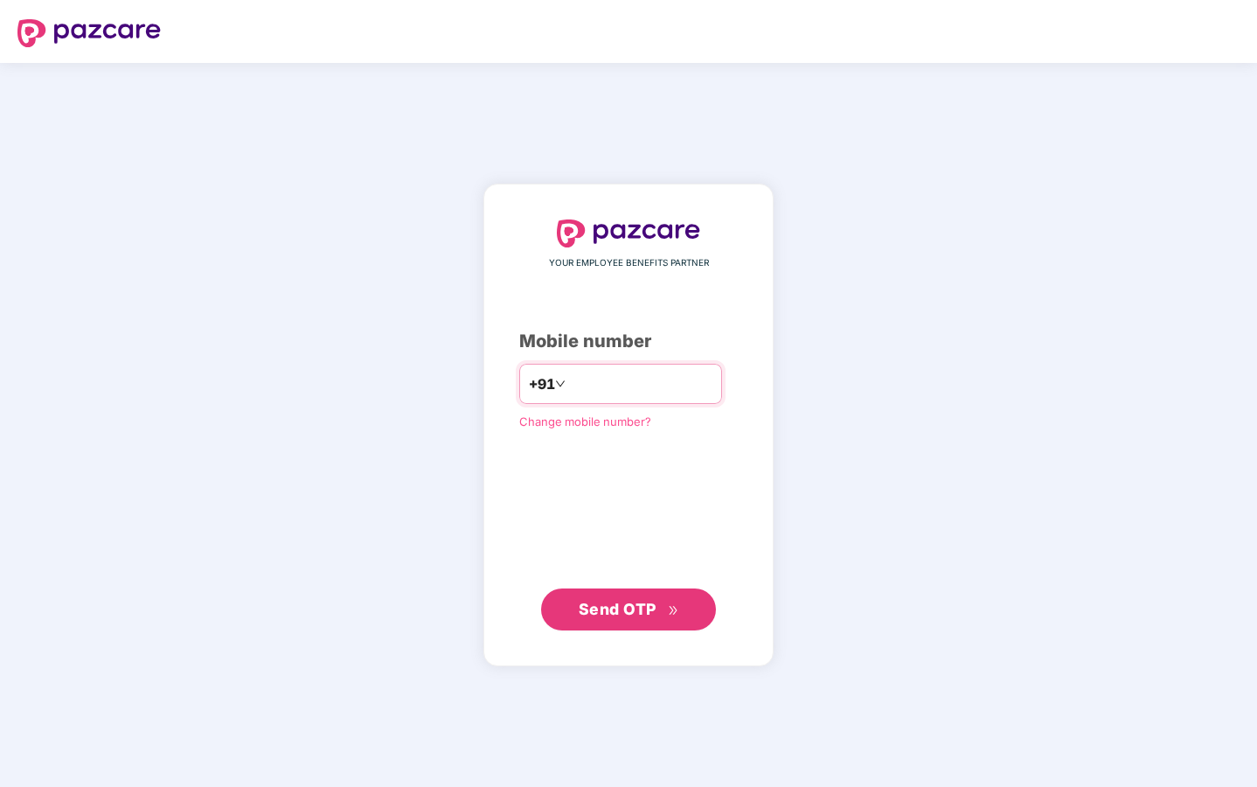
click at [624, 386] on input "number" at bounding box center [640, 384] width 143 height 28
type input "**********"
click at [634, 601] on span "Send OTP" at bounding box center [618, 609] width 78 height 18
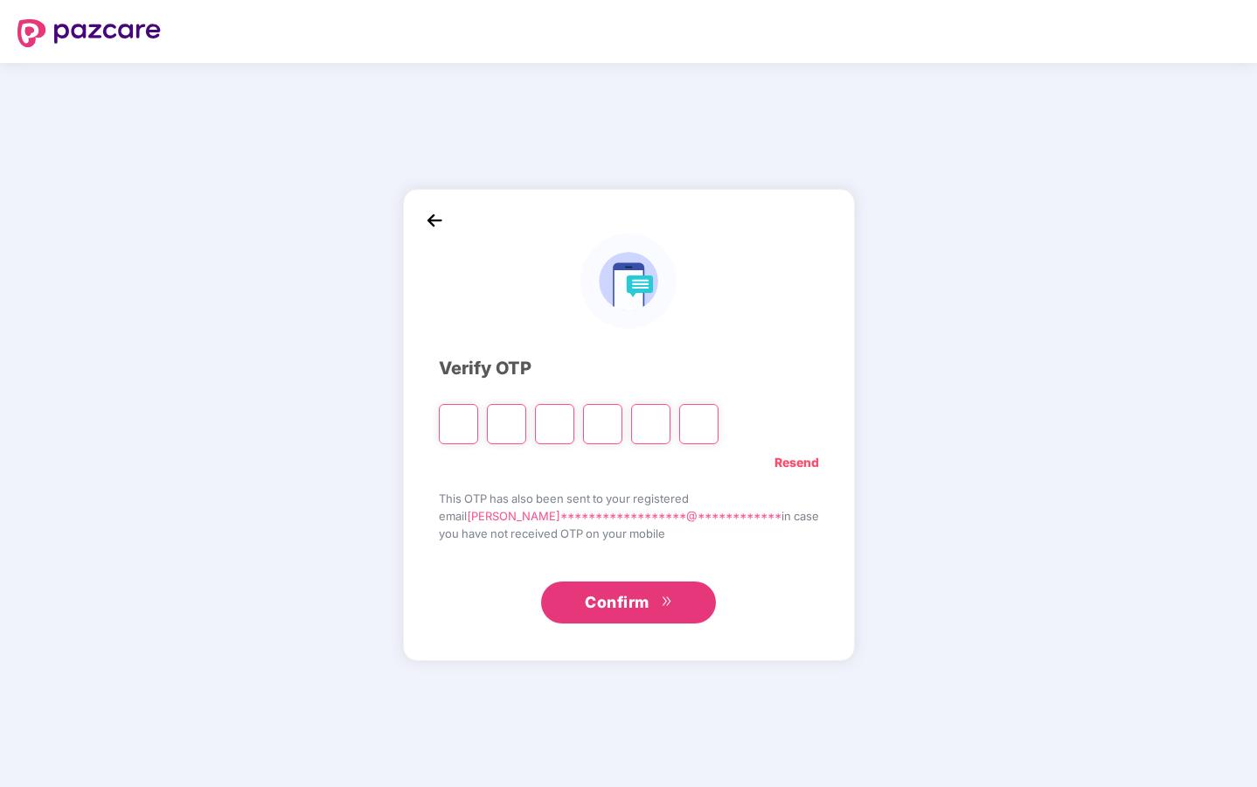
click at [478, 427] on input "Please enter verification code. Digit 1" at bounding box center [458, 424] width 39 height 40
paste input "*"
type input "*"
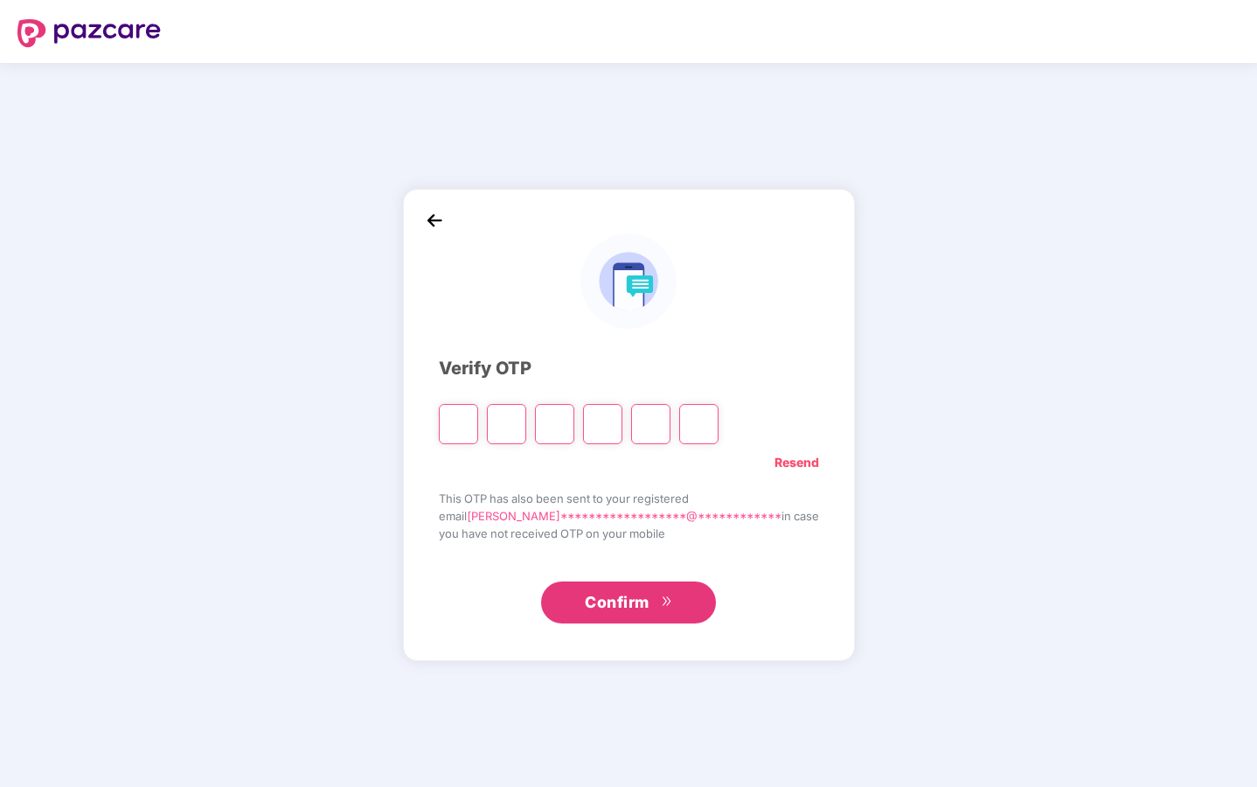
type input "*"
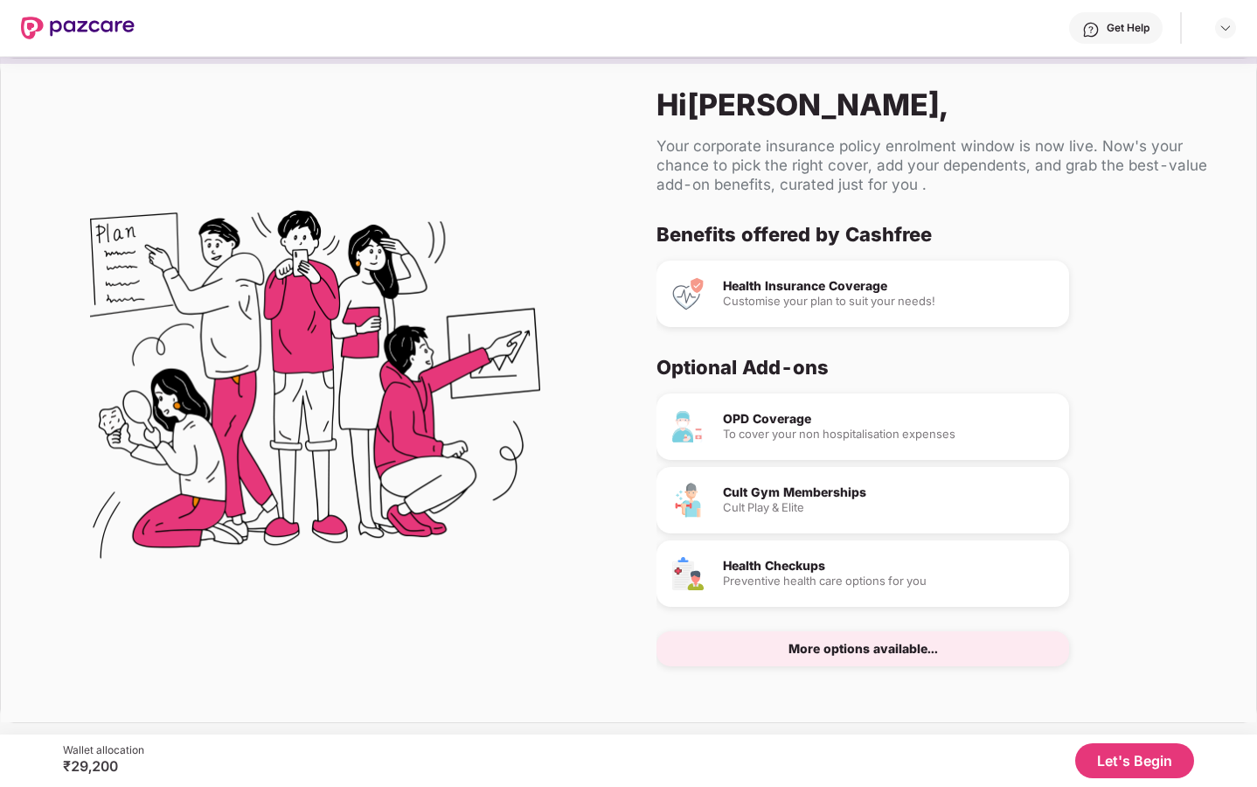
scroll to position [5, 0]
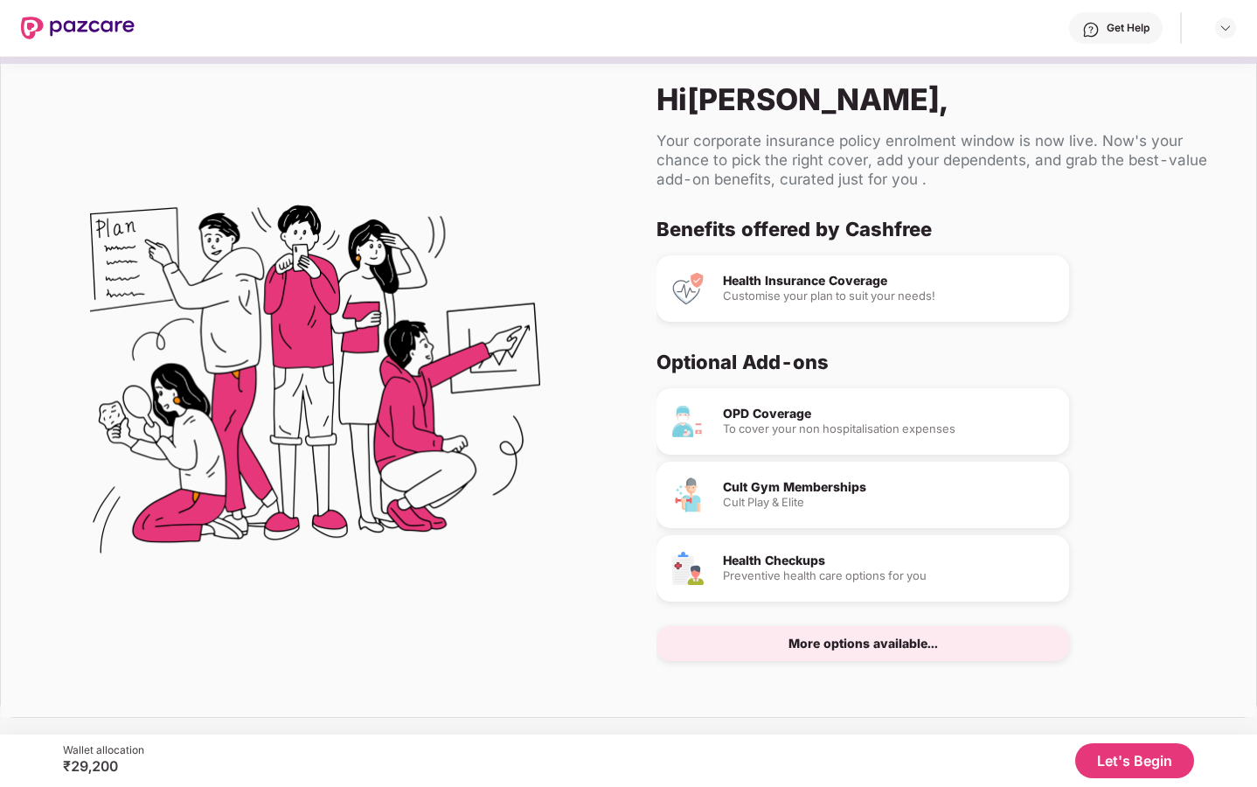
click at [883, 649] on div "More options available..." at bounding box center [862, 643] width 149 height 12
click at [1140, 760] on button "Let's Begin" at bounding box center [1134, 760] width 119 height 35
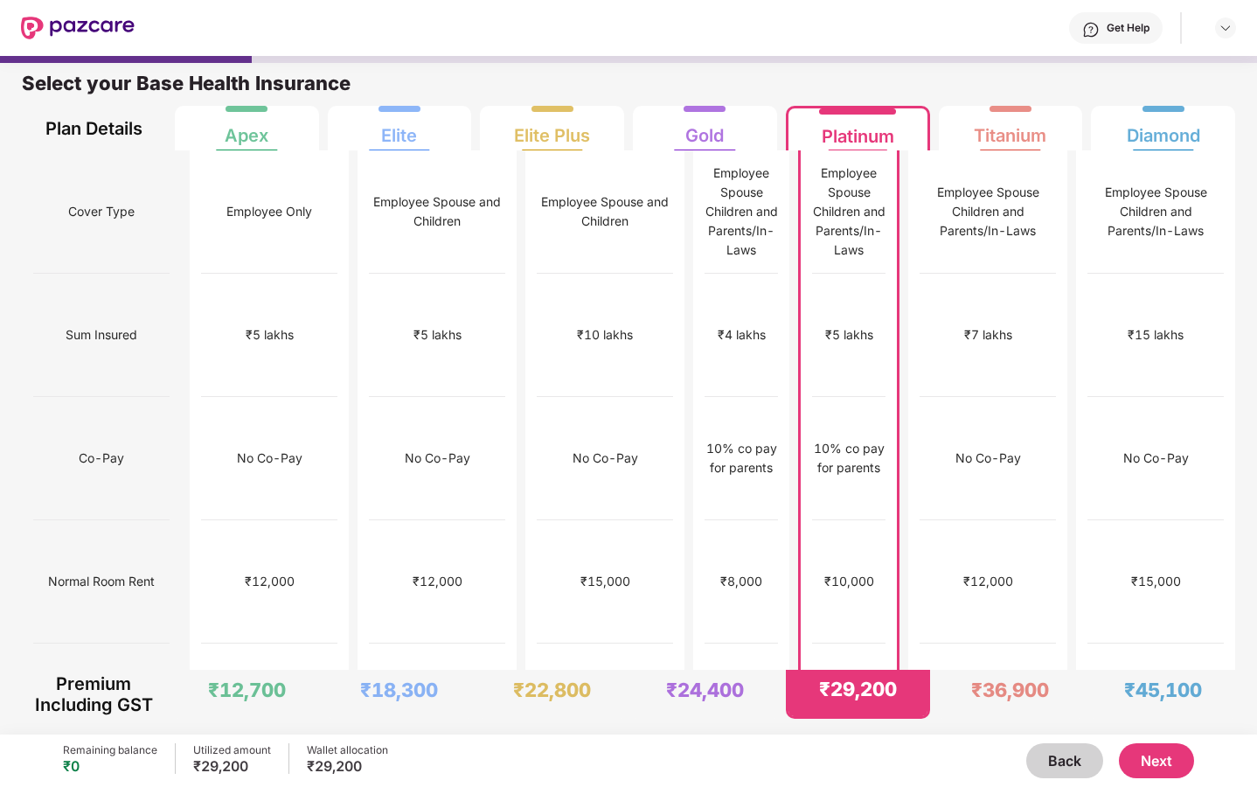
scroll to position [2, 0]
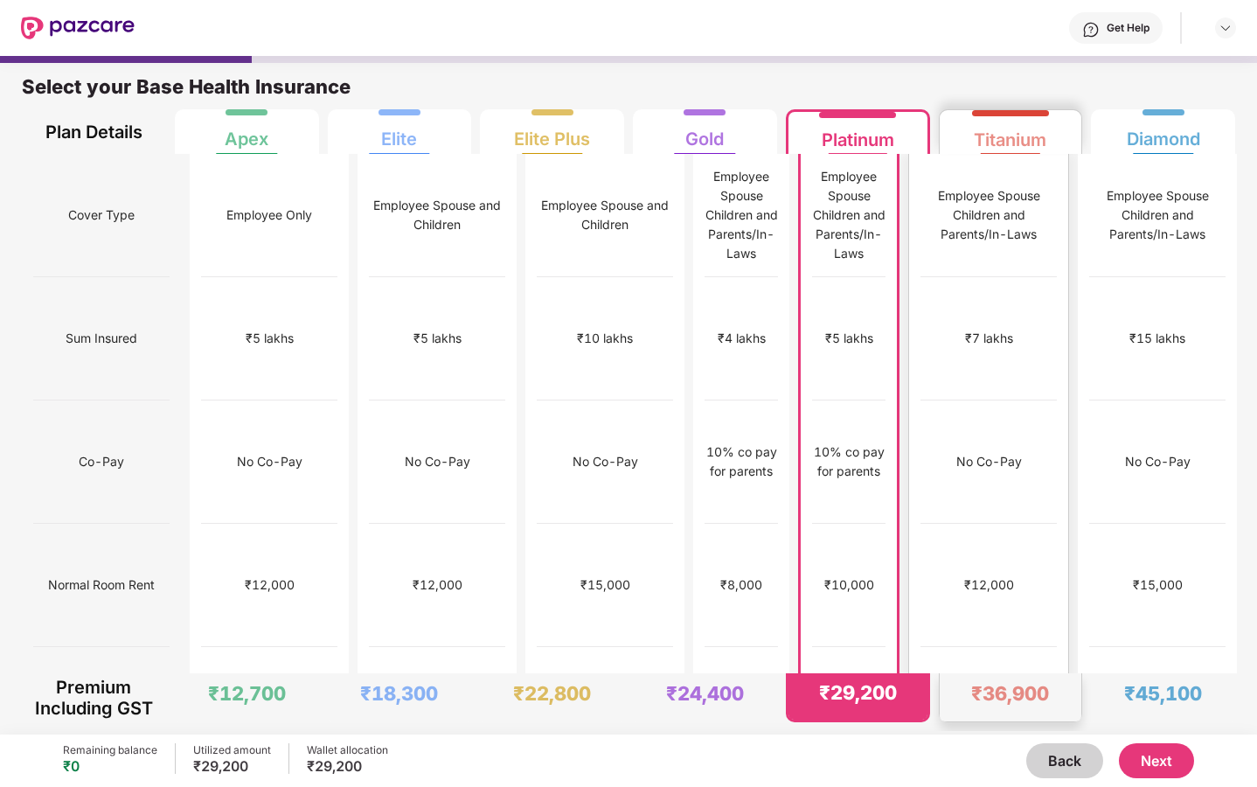
click at [984, 524] on div "₹12,000" at bounding box center [988, 585] width 136 height 123
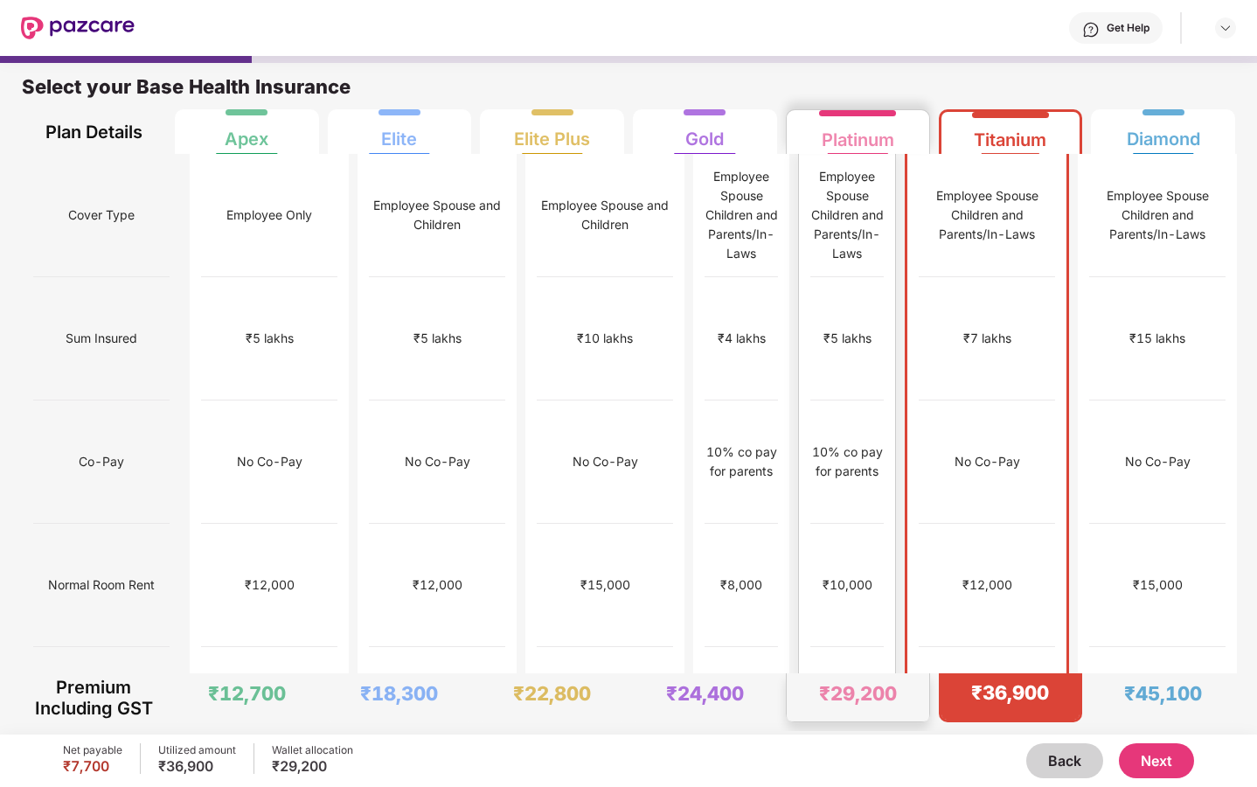
click at [877, 197] on div "Employee Spouse Children and Parents/In-Laws" at bounding box center [846, 215] width 73 height 96
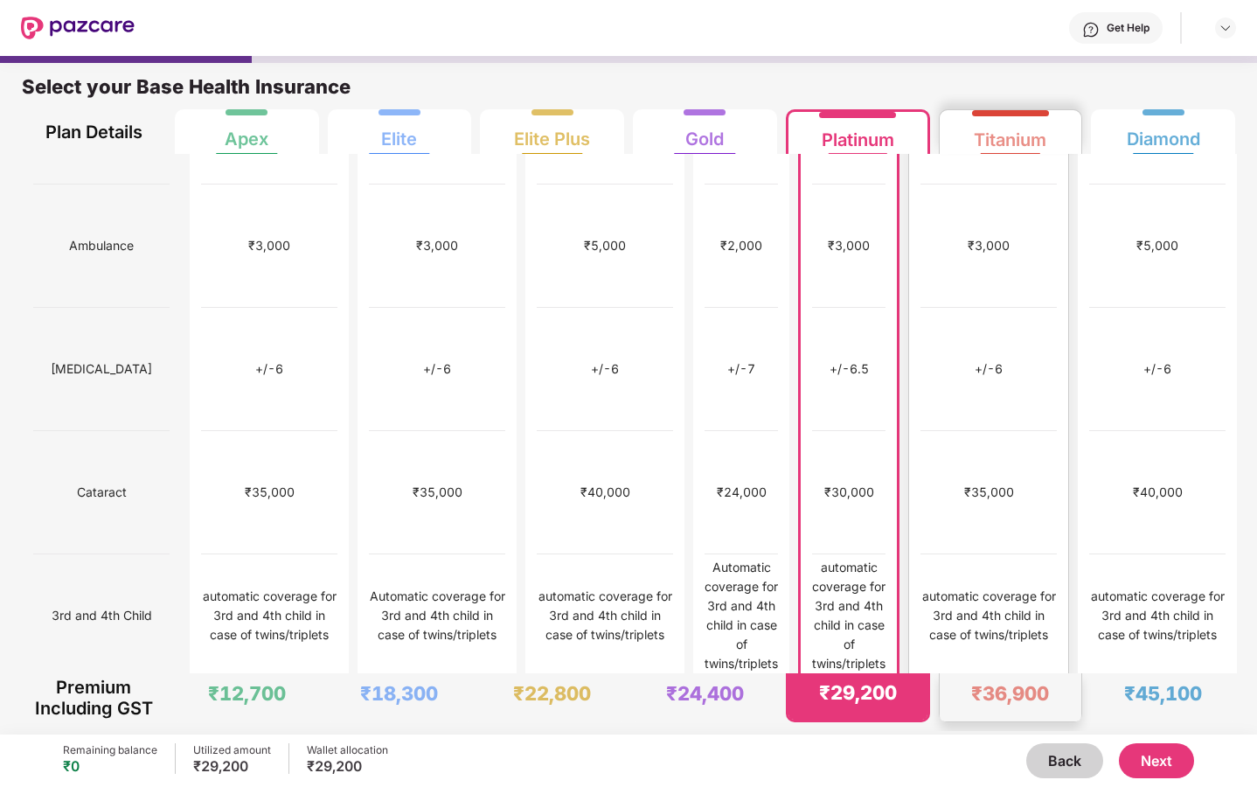
scroll to position [850, 0]
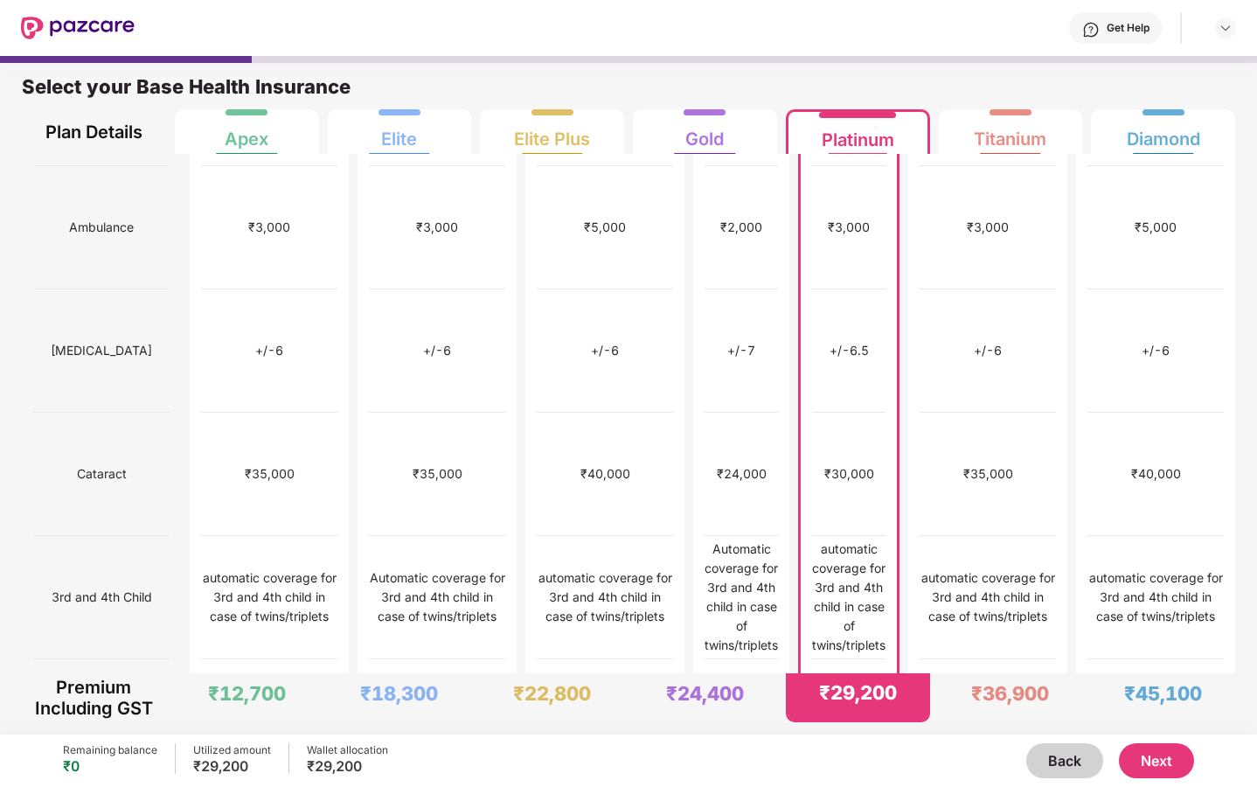
click at [1172, 759] on button "Next" at bounding box center [1156, 760] width 75 height 35
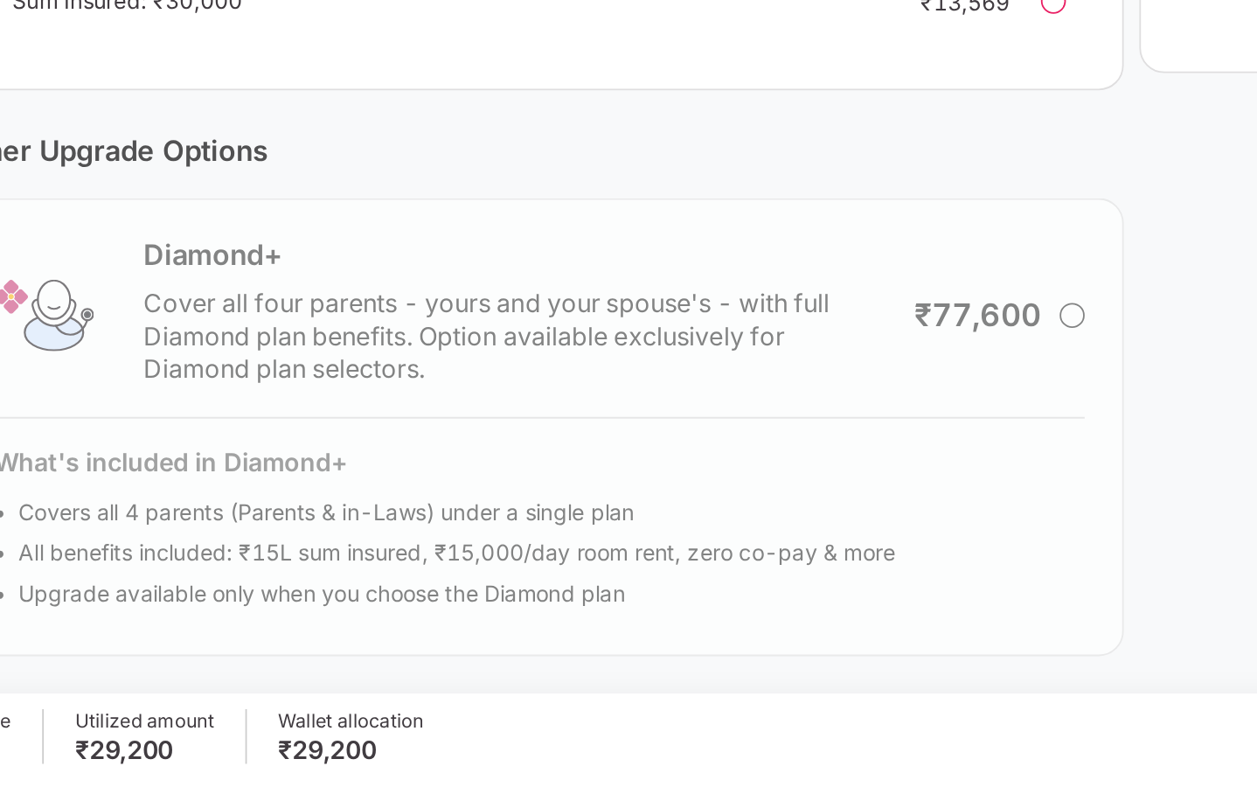
scroll to position [0, 0]
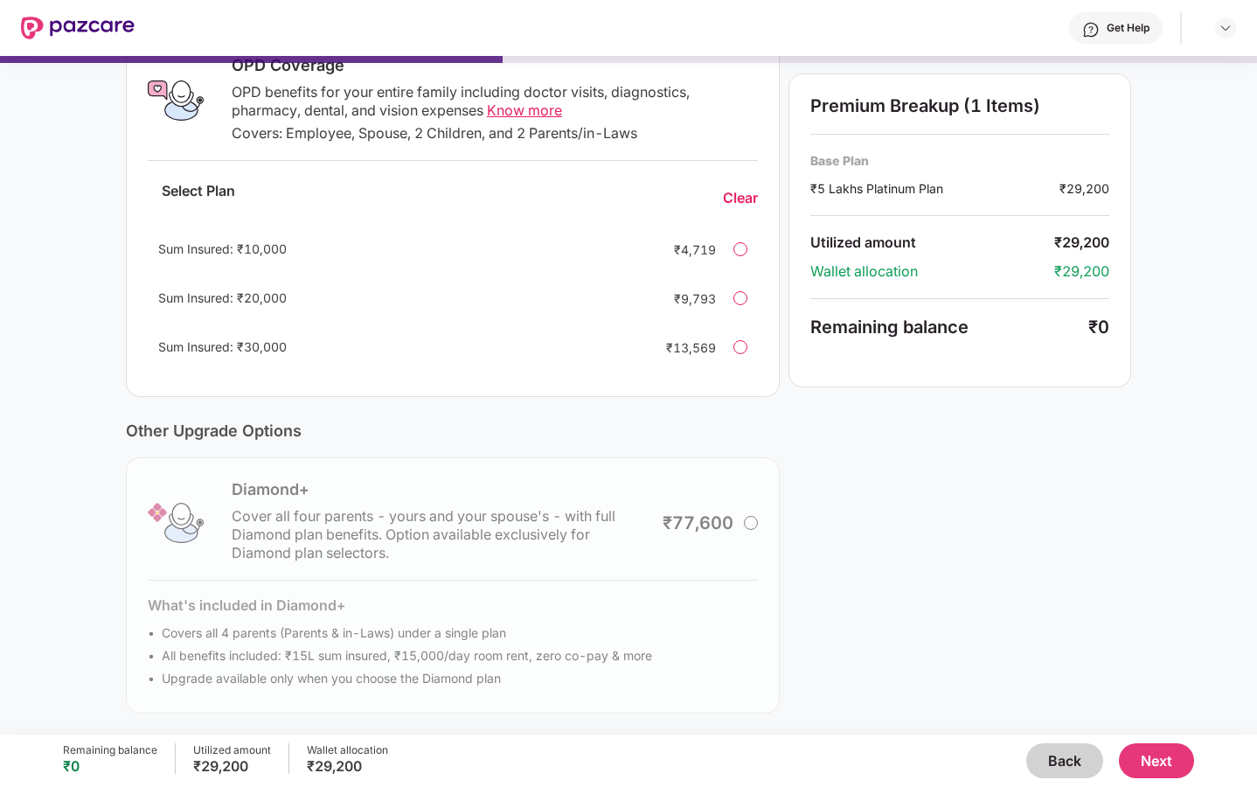
click at [1161, 757] on button "Next" at bounding box center [1156, 760] width 75 height 35
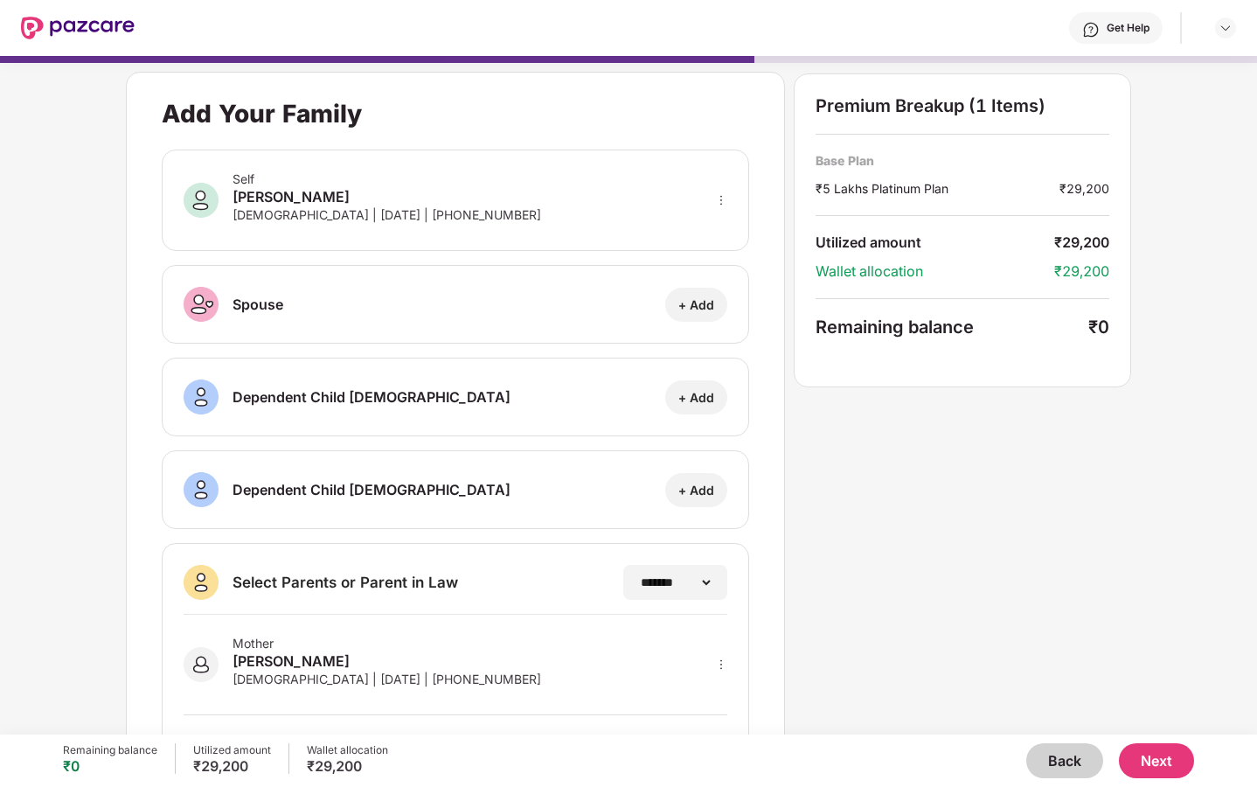
click at [1061, 769] on button "Back" at bounding box center [1064, 760] width 77 height 35
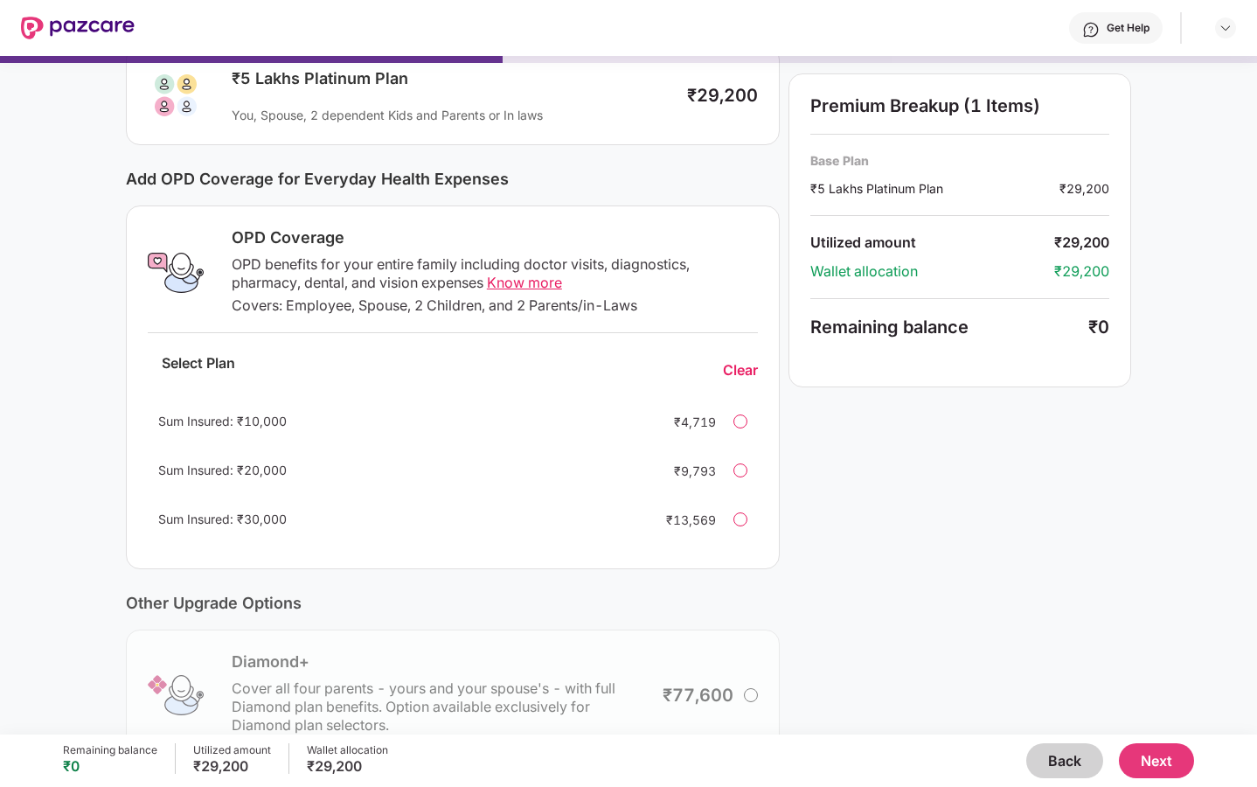
scroll to position [138, 0]
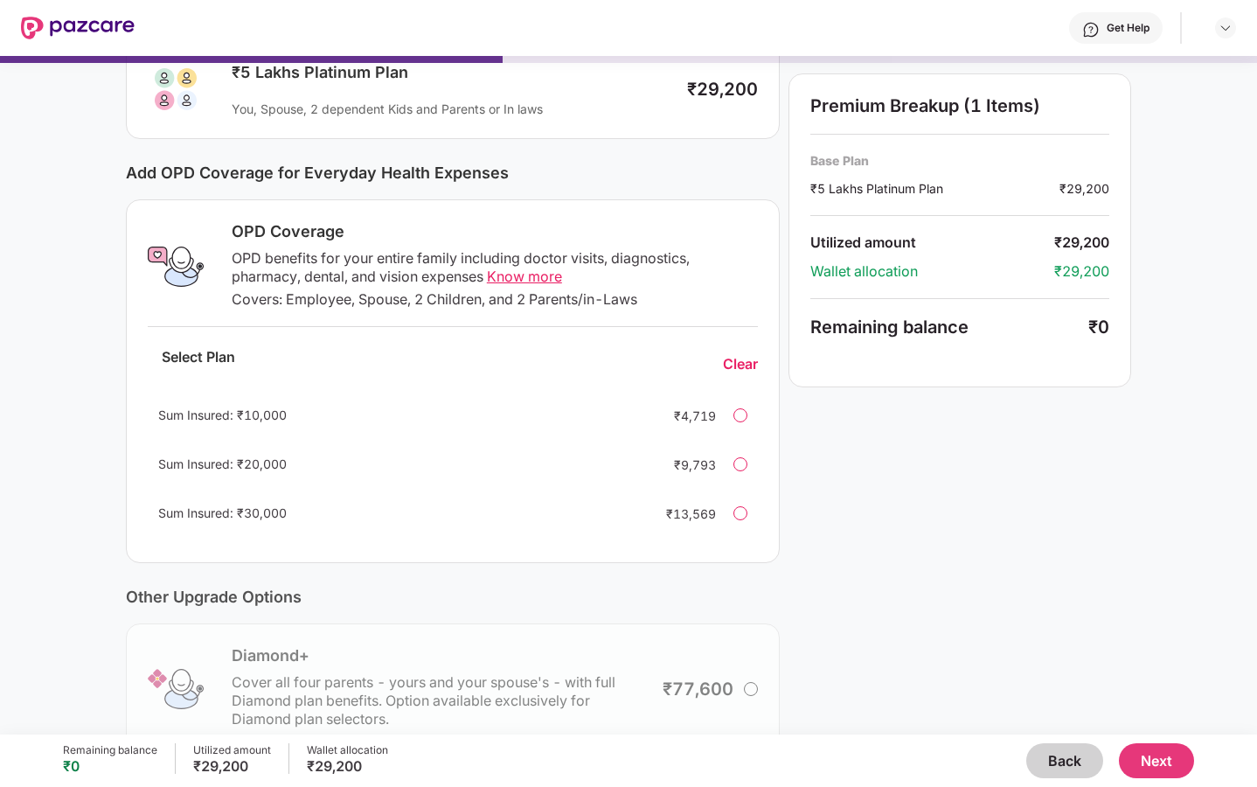
click at [736, 364] on div "Clear" at bounding box center [740, 364] width 35 height 18
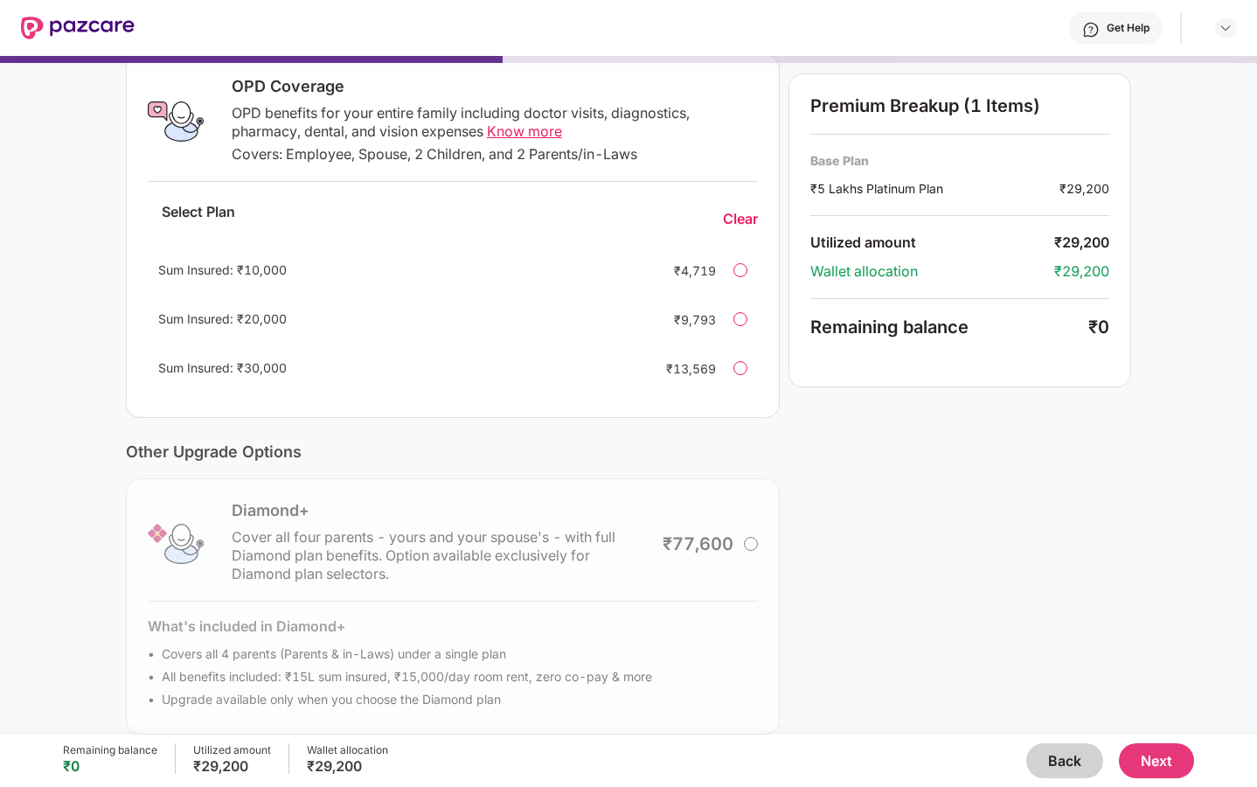
scroll to position [304, 0]
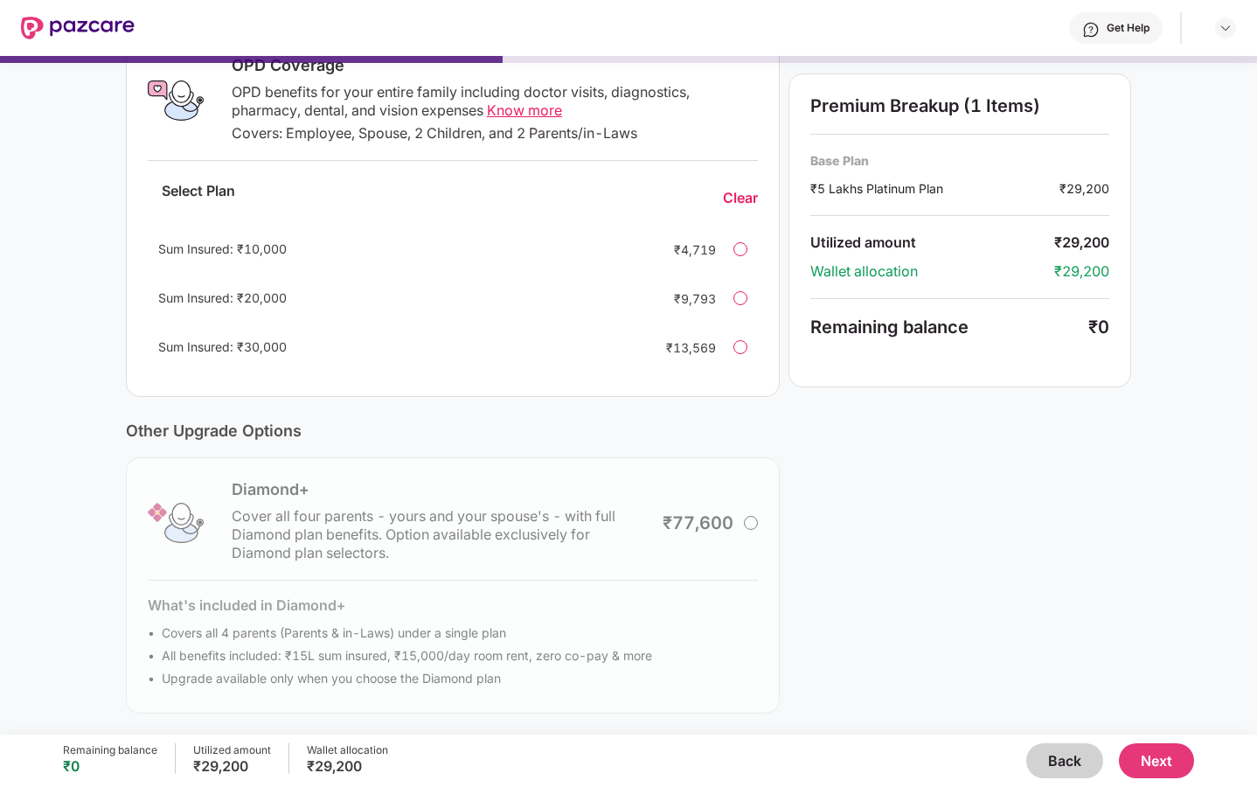
click at [1062, 753] on button "Back" at bounding box center [1064, 760] width 77 height 35
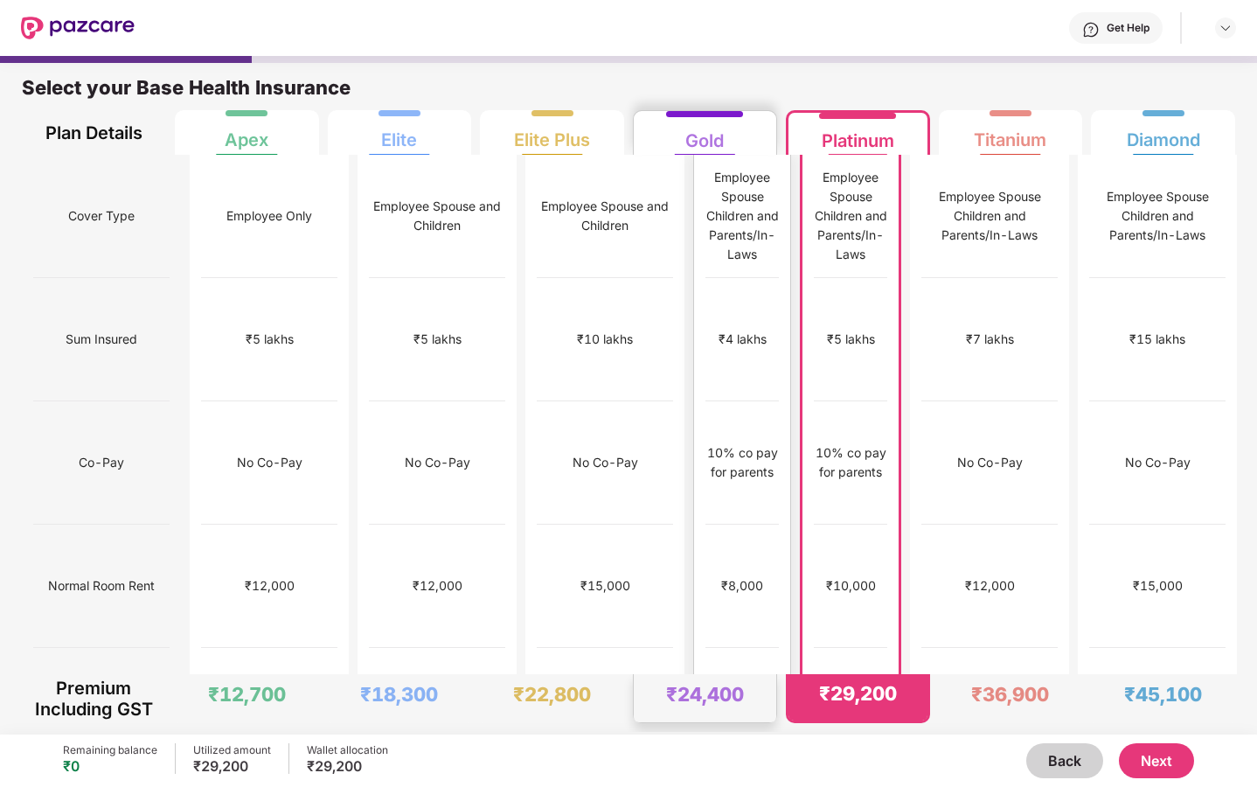
scroll to position [9, 0]
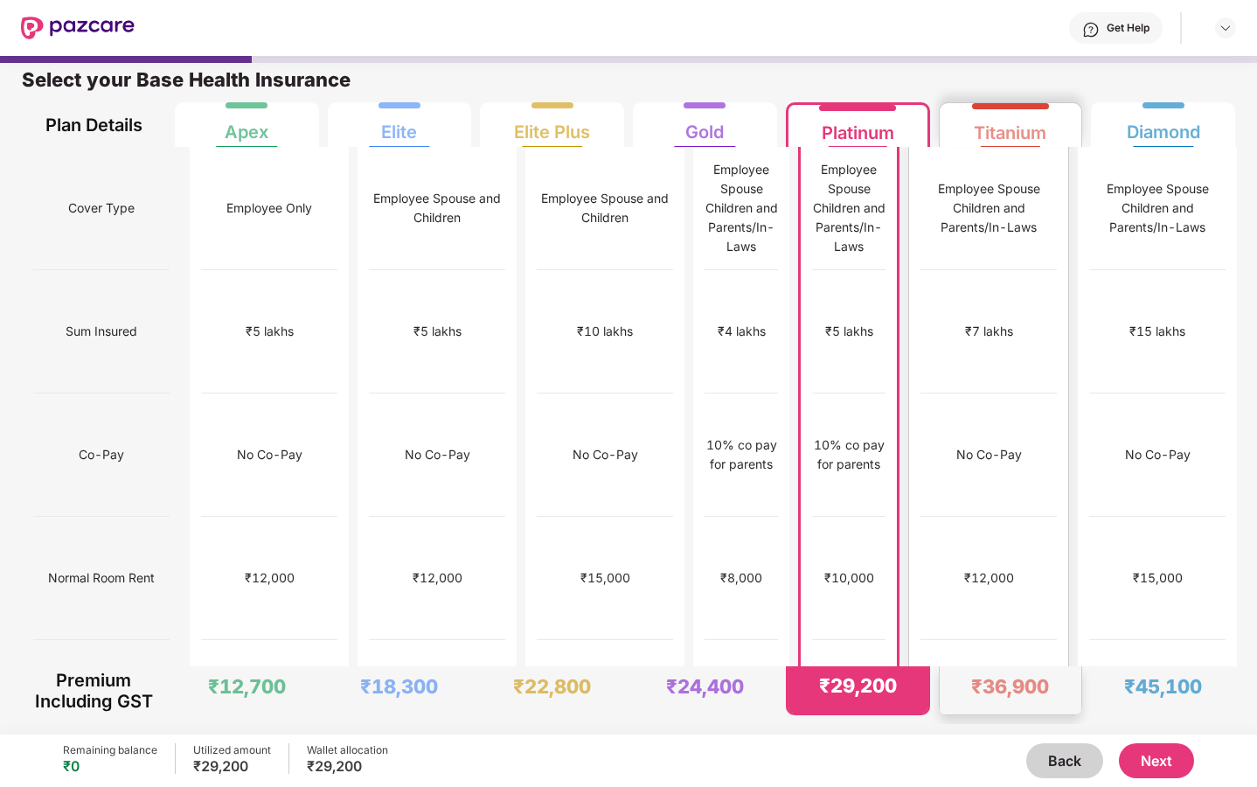
click at [960, 393] on div "No Co-Pay" at bounding box center [988, 454] width 136 height 123
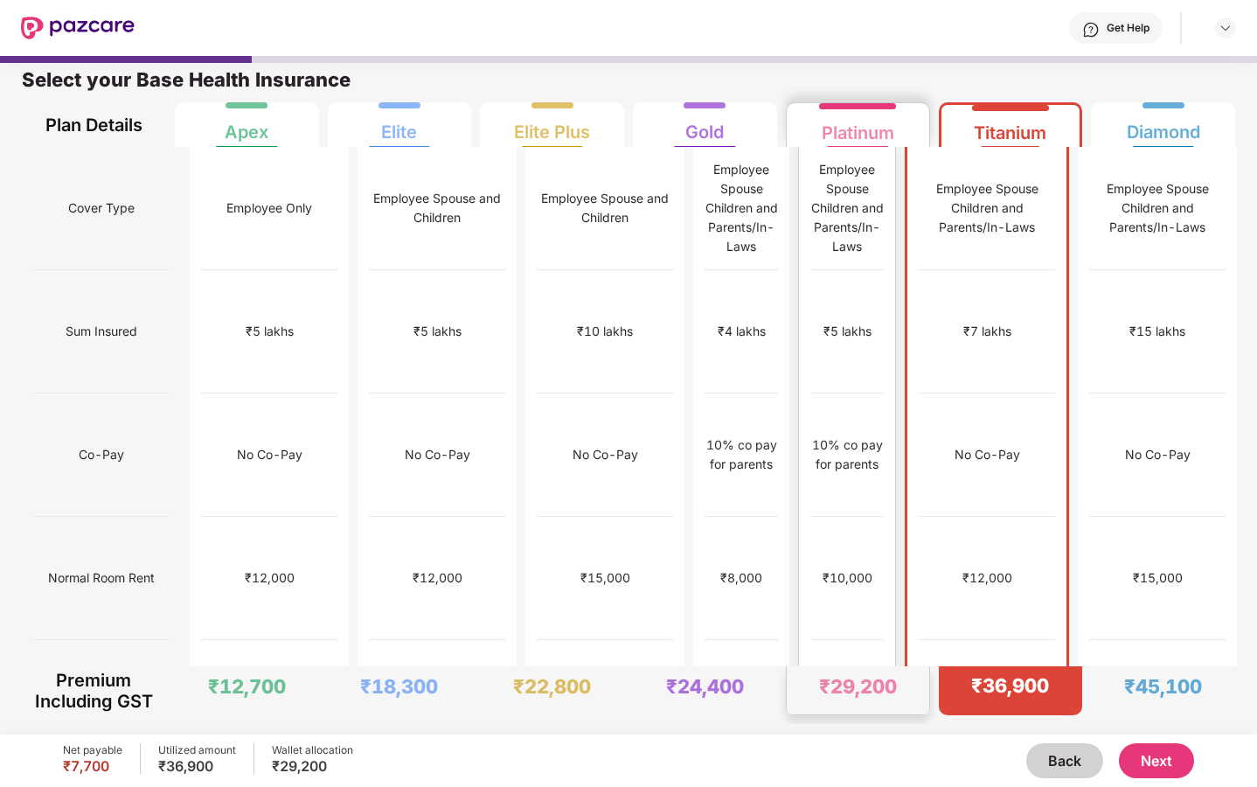
click at [849, 148] on div "Employee Spouse Children and Parents/In-Laws" at bounding box center [846, 208] width 73 height 123
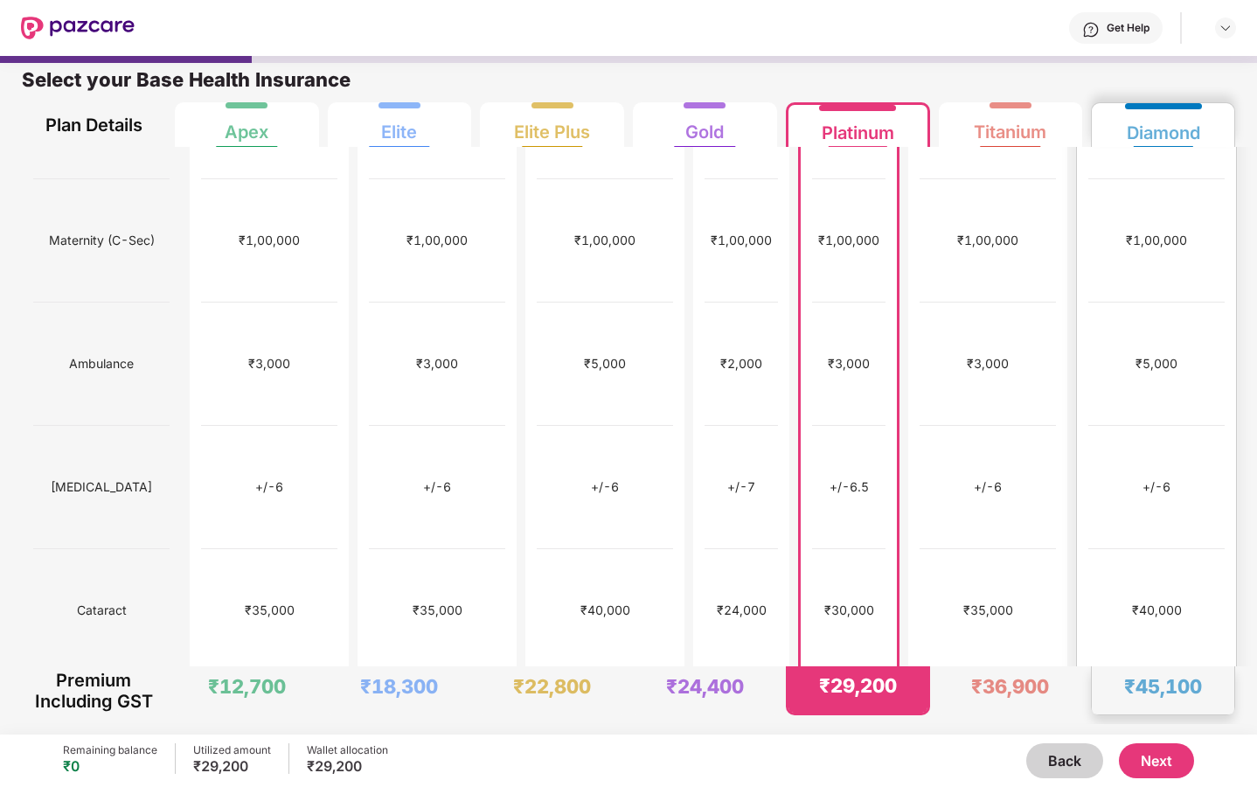
scroll to position [699, 0]
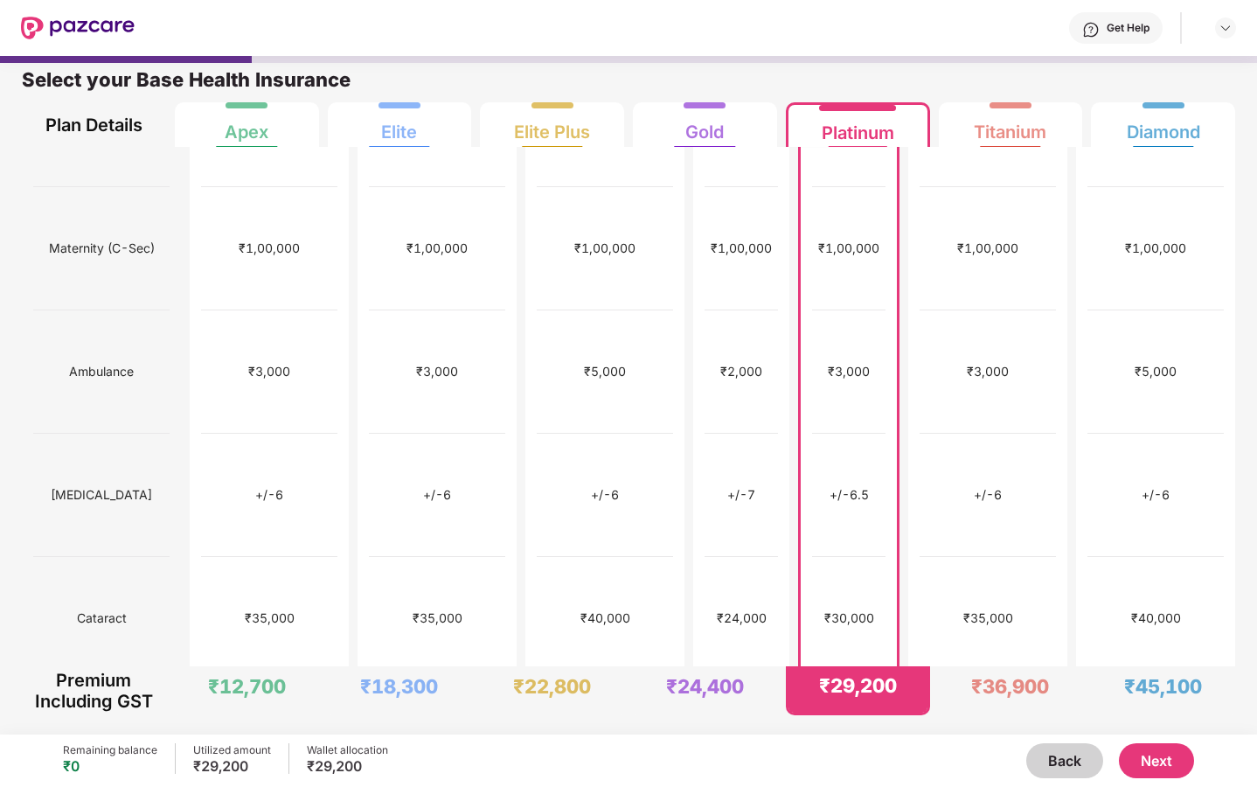
click at [1157, 763] on button "Next" at bounding box center [1156, 760] width 75 height 35
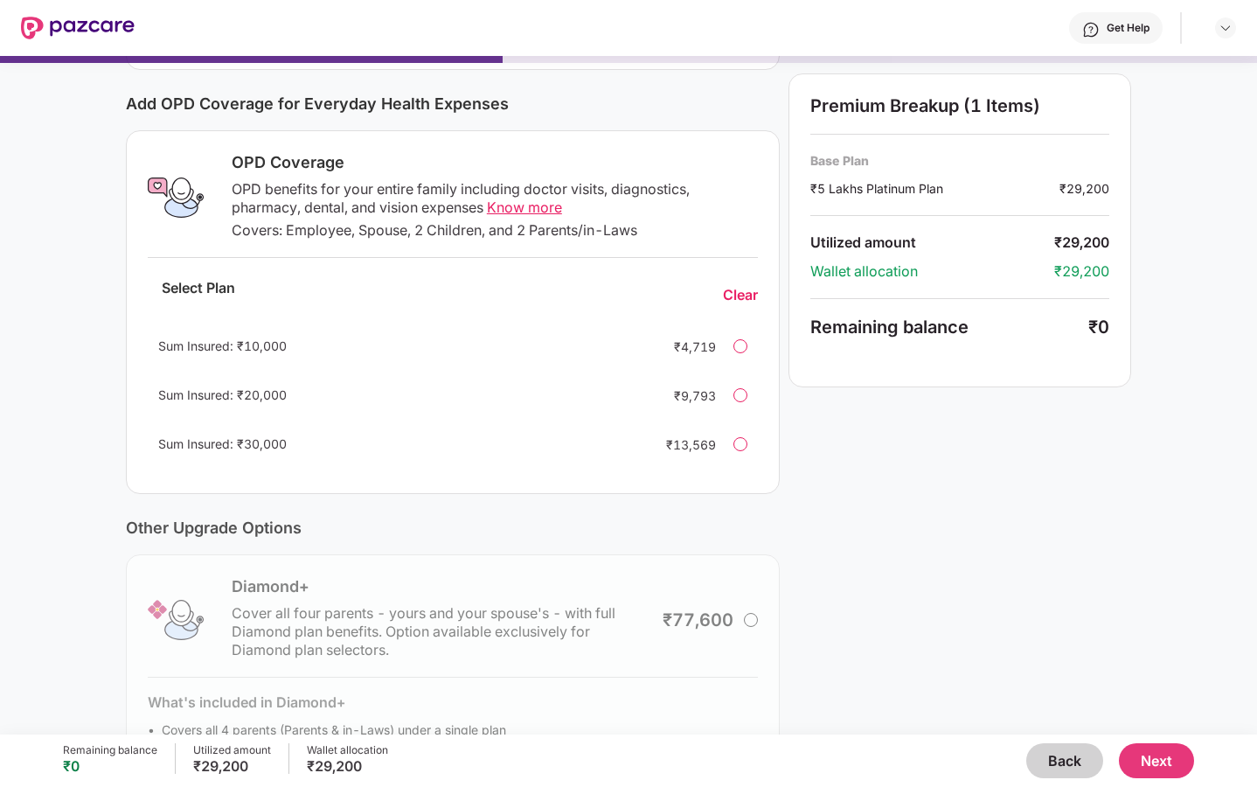
scroll to position [304, 0]
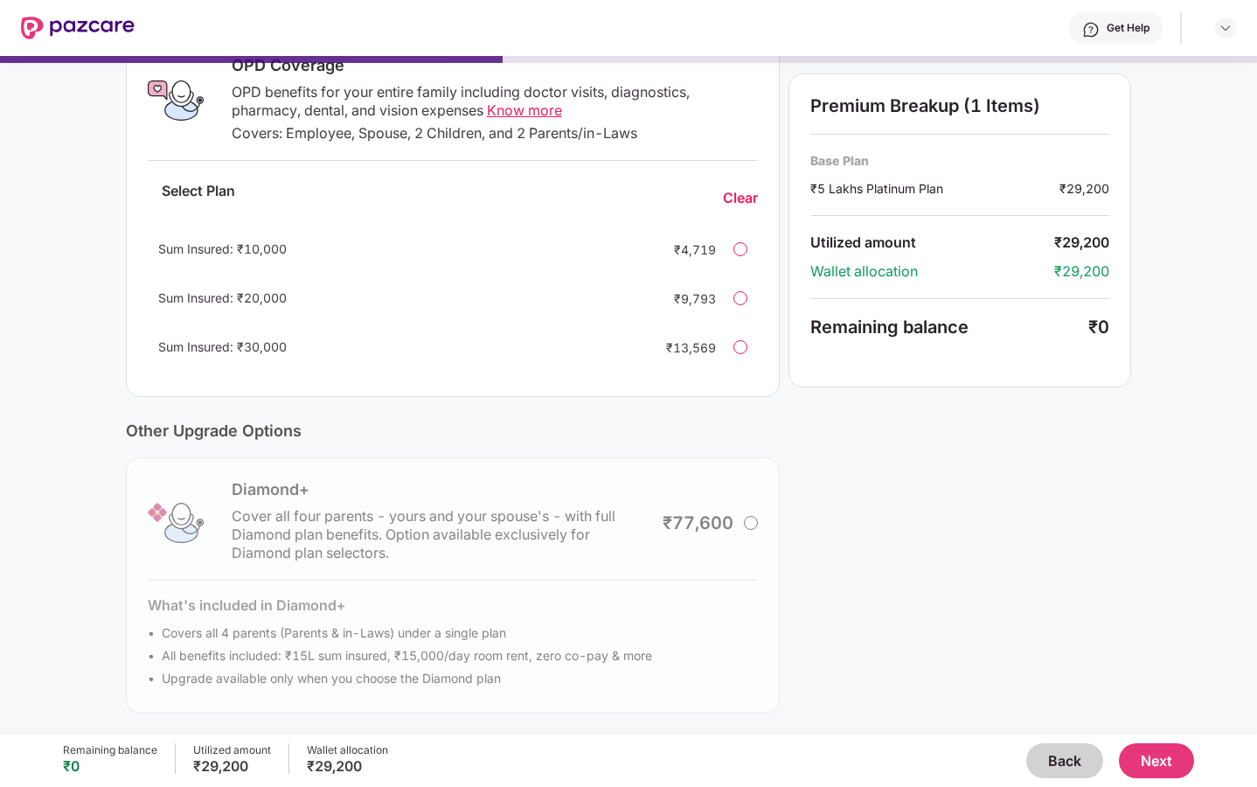
click at [1157, 762] on button "Next" at bounding box center [1156, 760] width 75 height 35
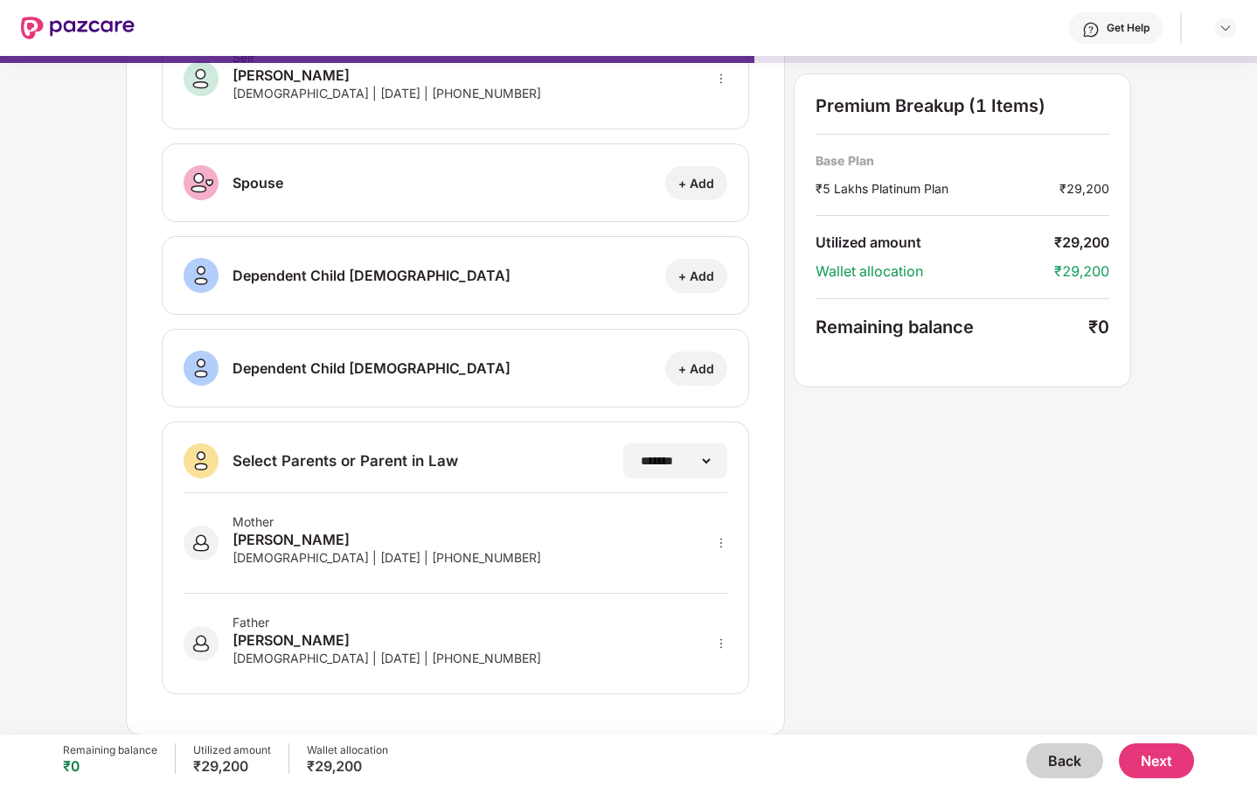
scroll to position [0, 0]
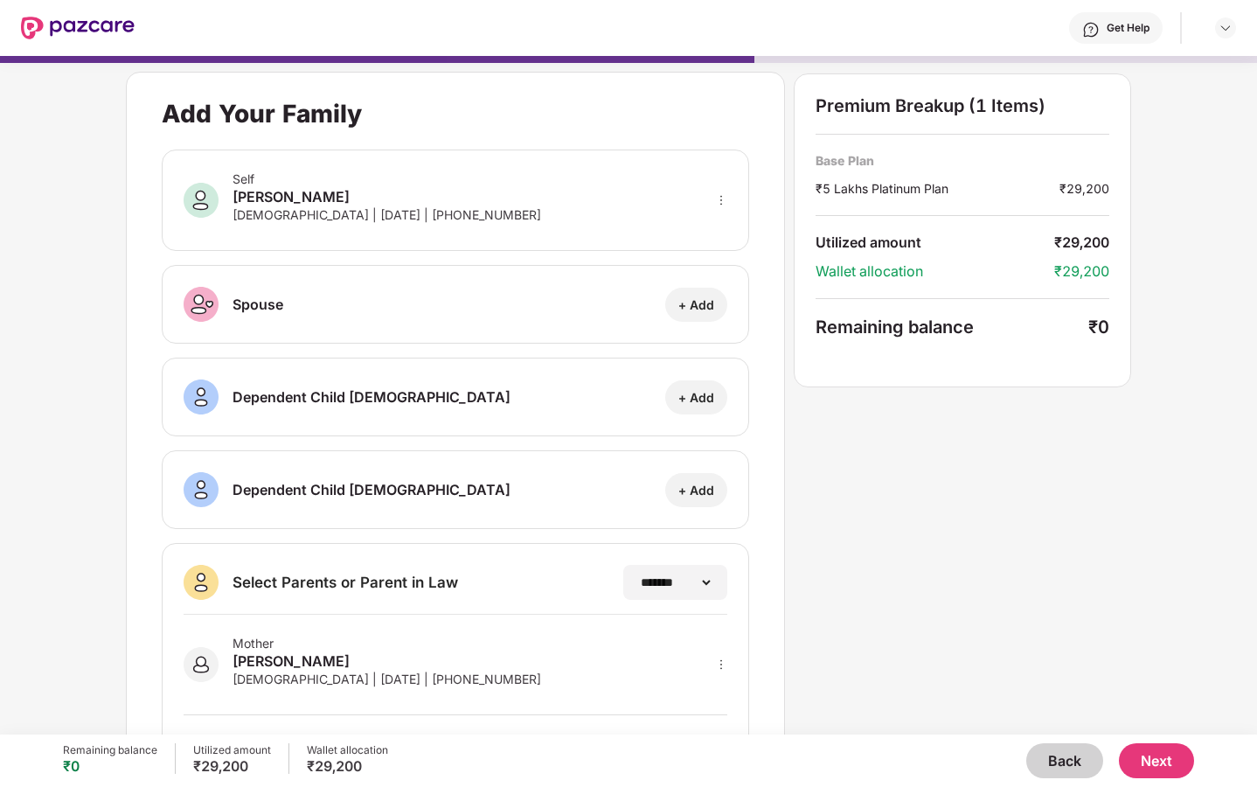
click at [1160, 762] on button "Next" at bounding box center [1156, 760] width 75 height 35
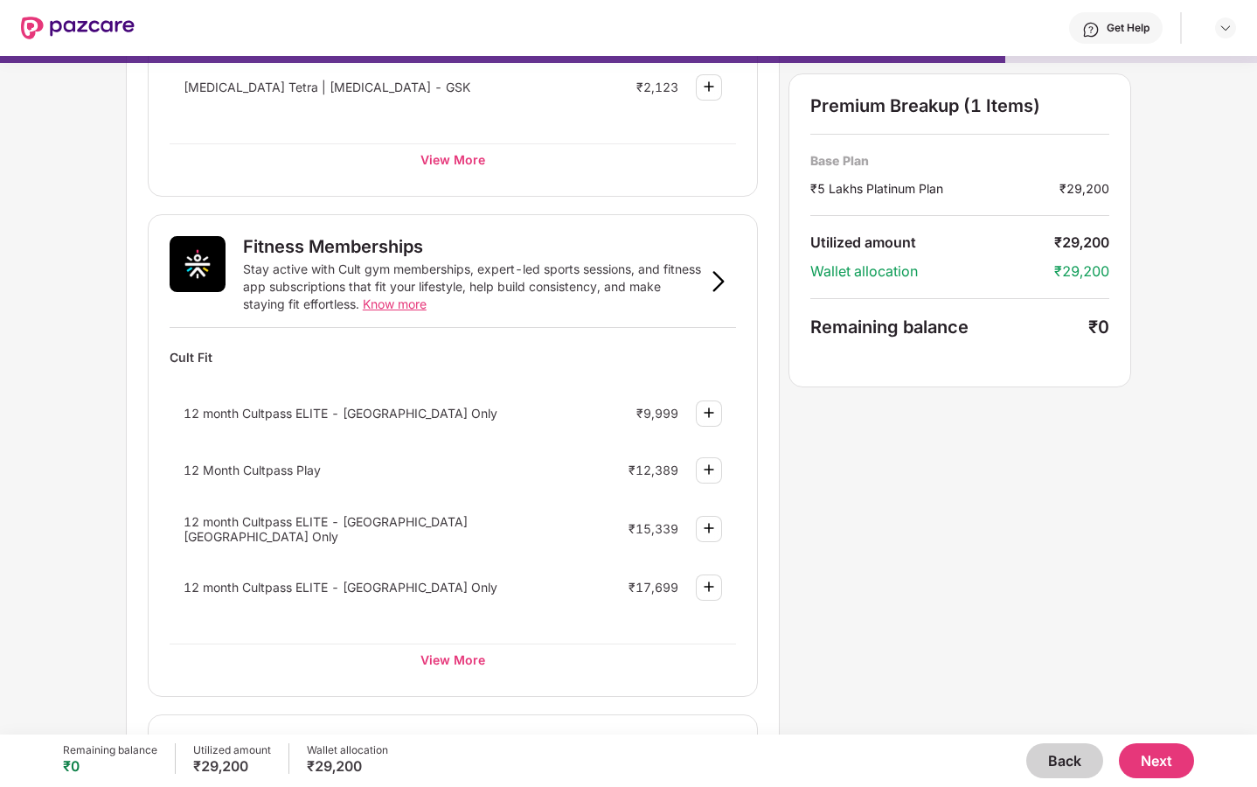
scroll to position [515, 0]
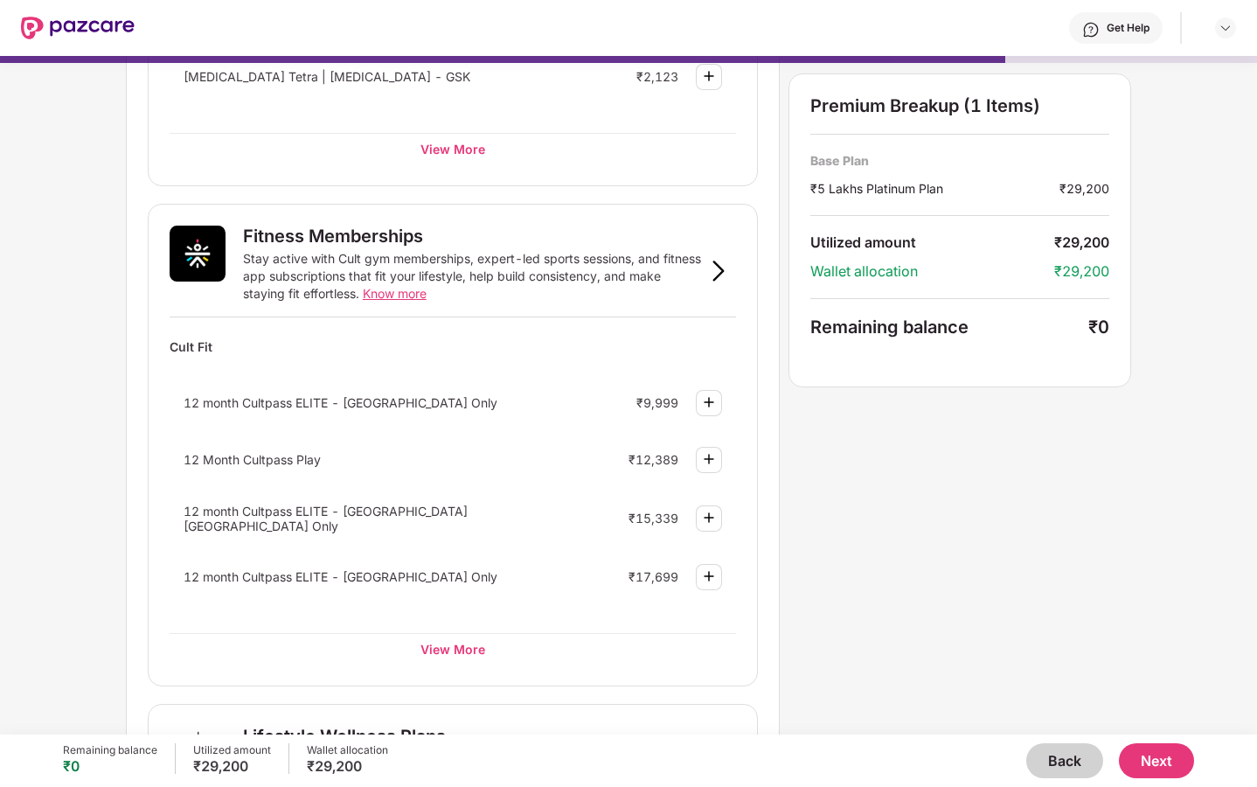
click at [711, 405] on img at bounding box center [708, 402] width 21 height 21
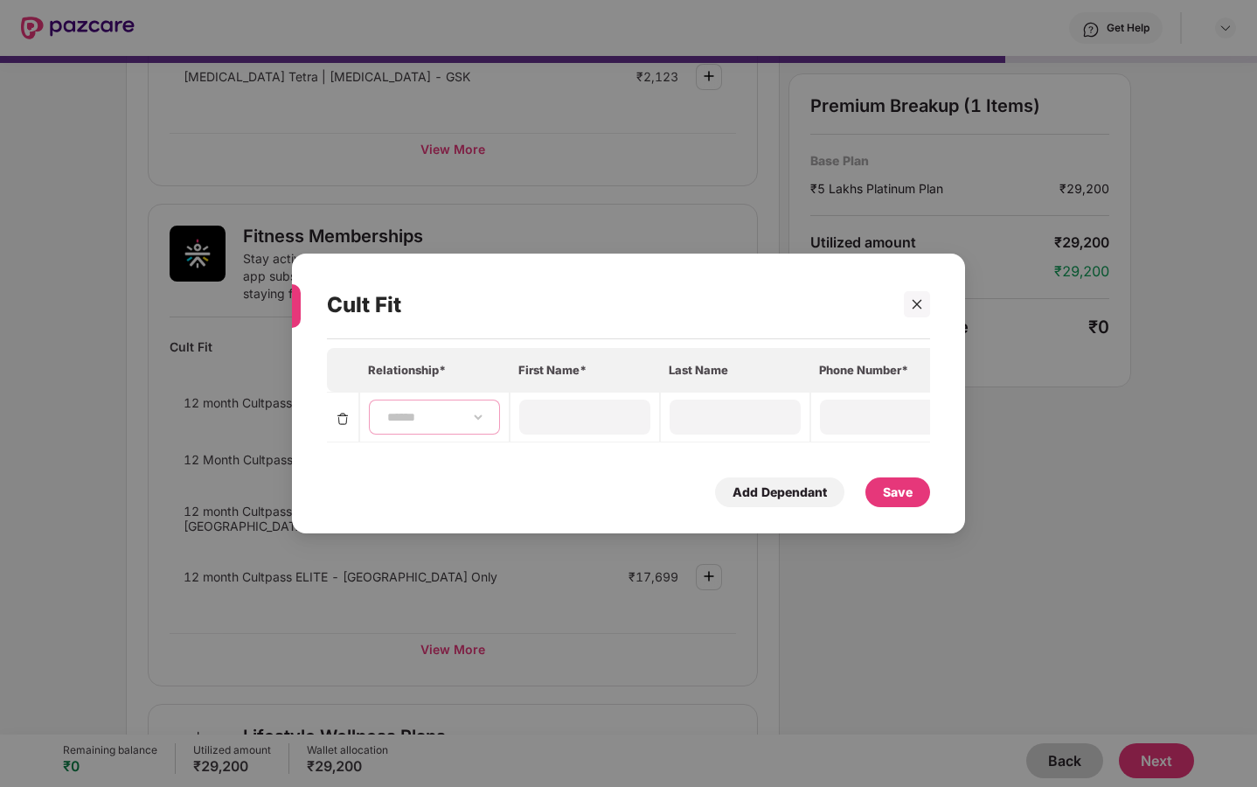
click at [470, 422] on select "**********" at bounding box center [434, 417] width 101 height 14
click at [423, 415] on select "**********" at bounding box center [434, 417] width 101 height 14
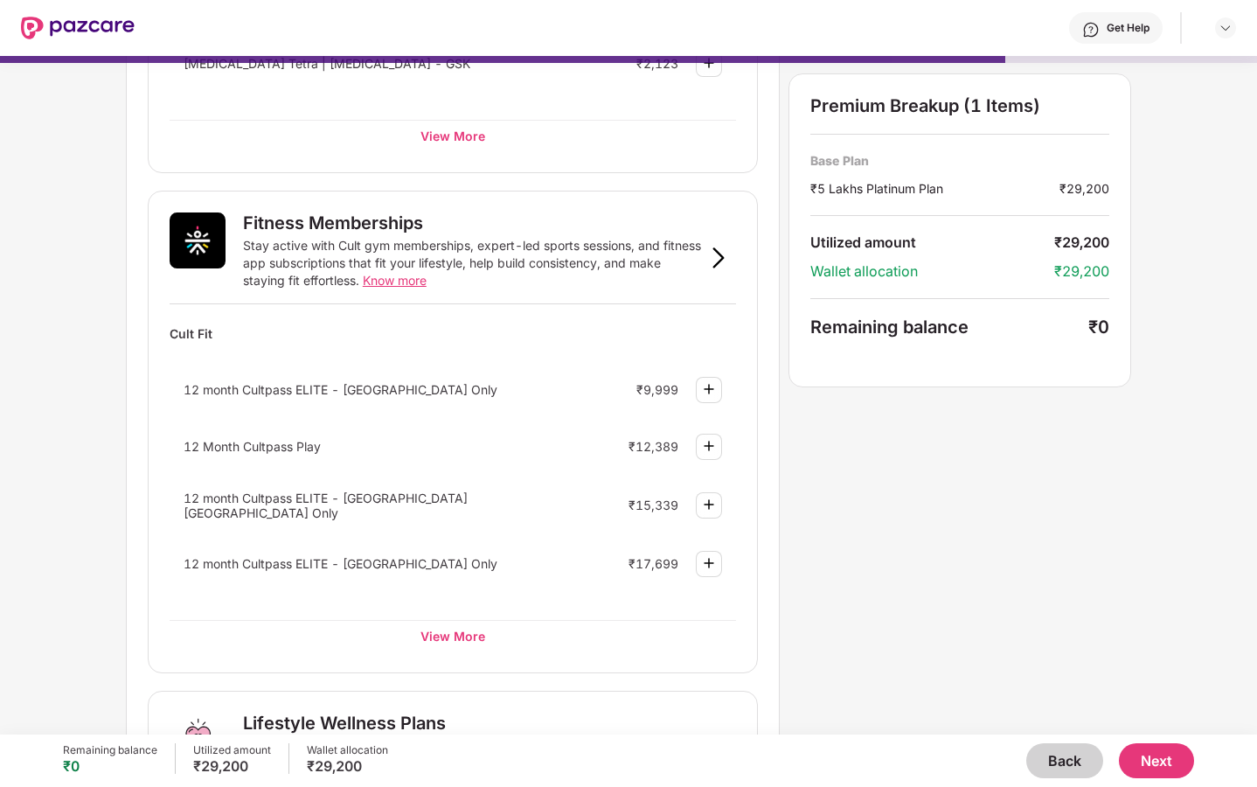
scroll to position [540, 0]
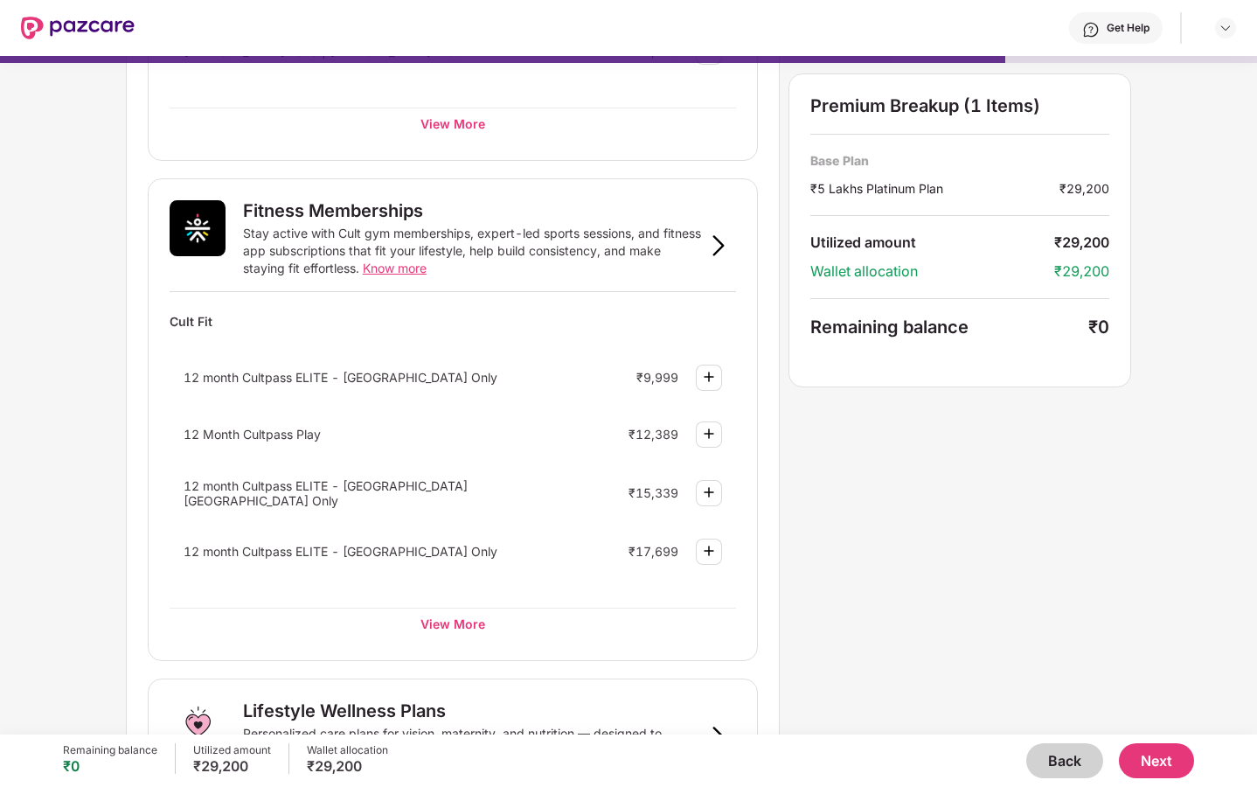
click at [718, 375] on img at bounding box center [708, 376] width 21 height 21
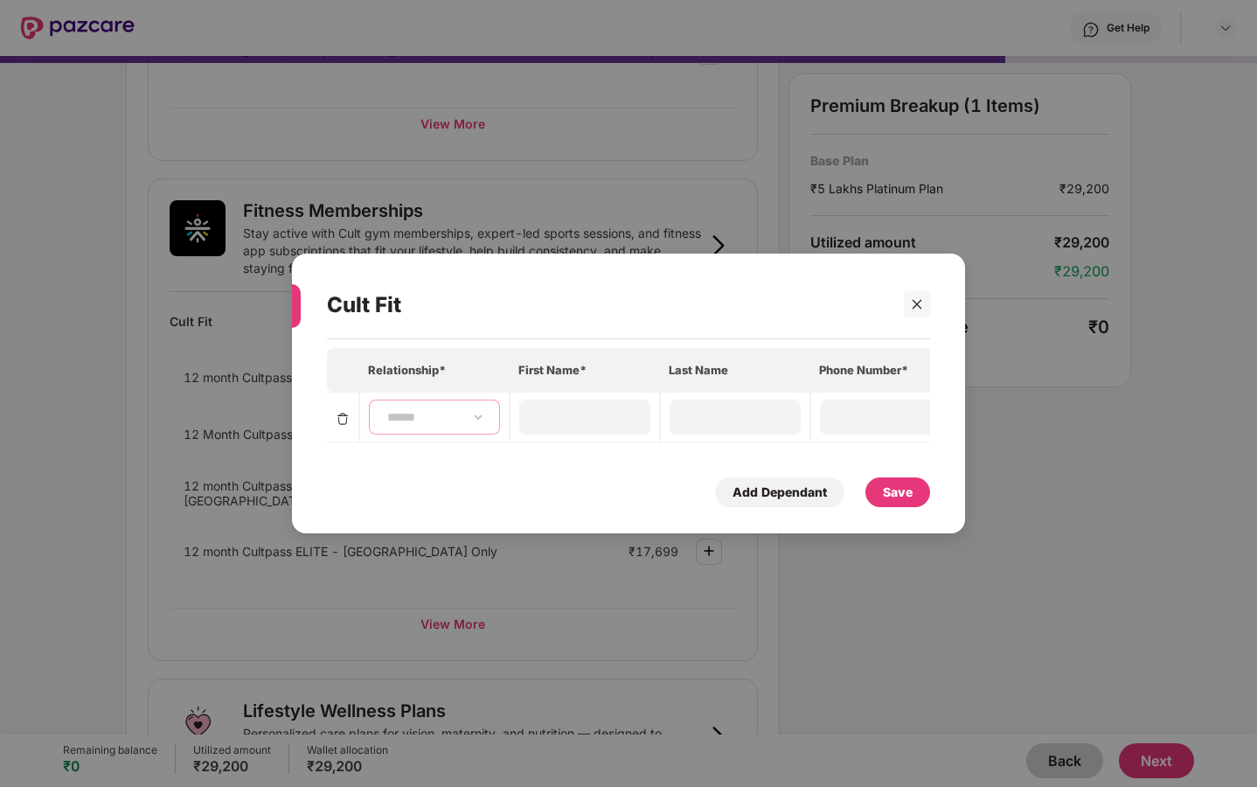
click at [432, 413] on select "**********" at bounding box center [434, 417] width 101 height 14
select select "****"
type input "*********"
type input "**********"
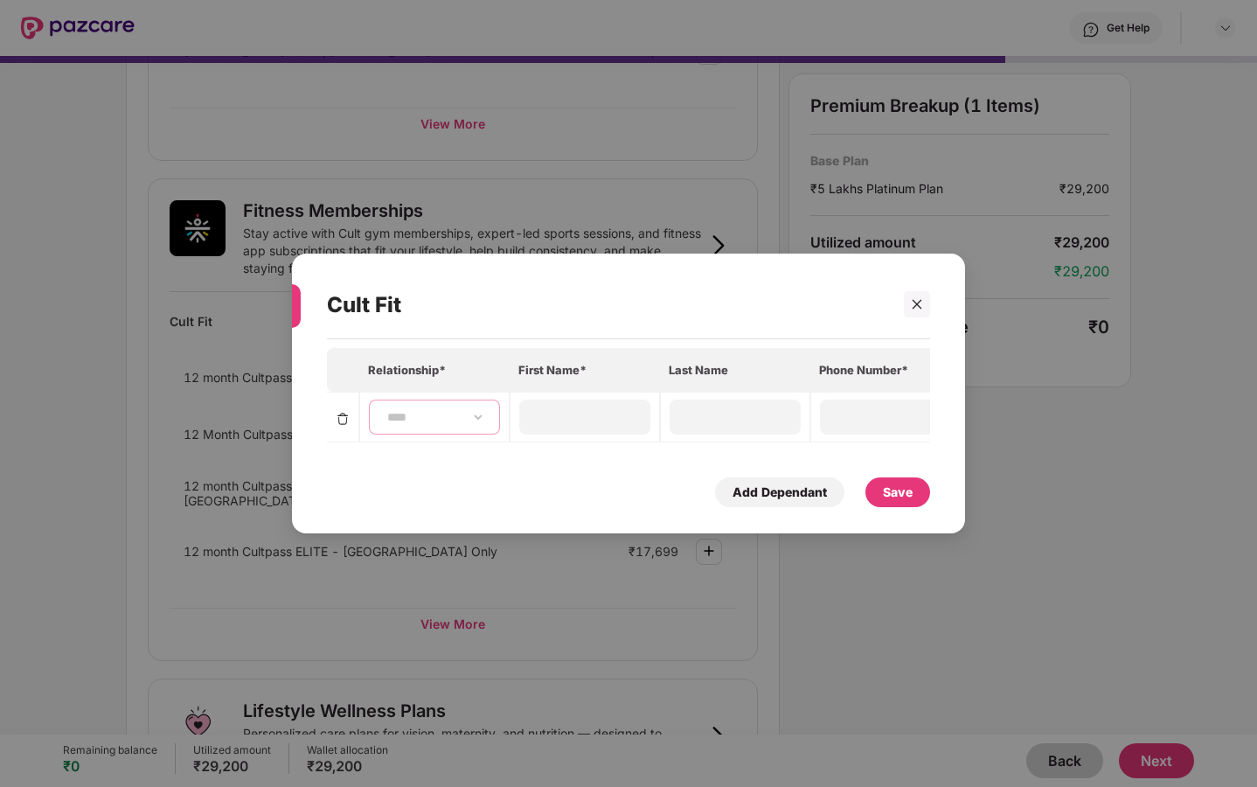
type input "**********"
click at [900, 495] on div "Save" at bounding box center [898, 491] width 30 height 19
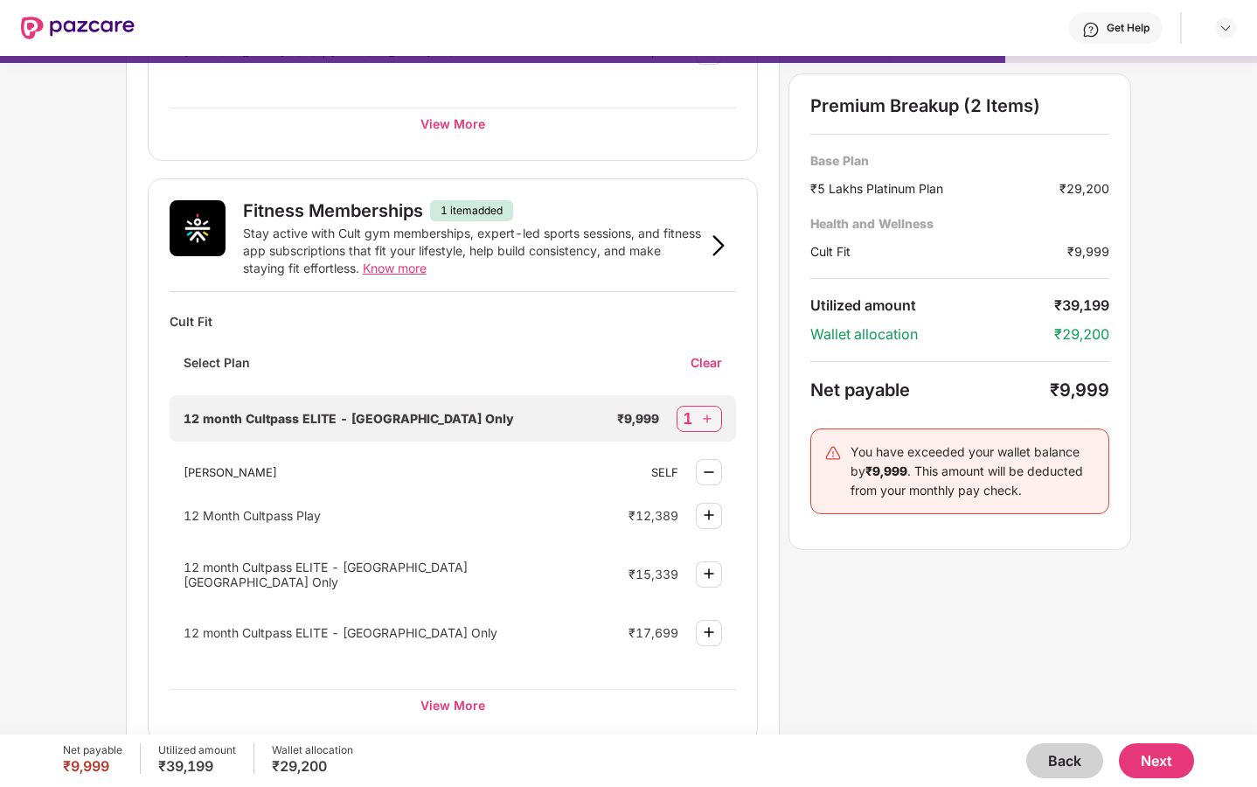
click at [713, 422] on img at bounding box center [706, 418] width 17 height 17
select select "****"
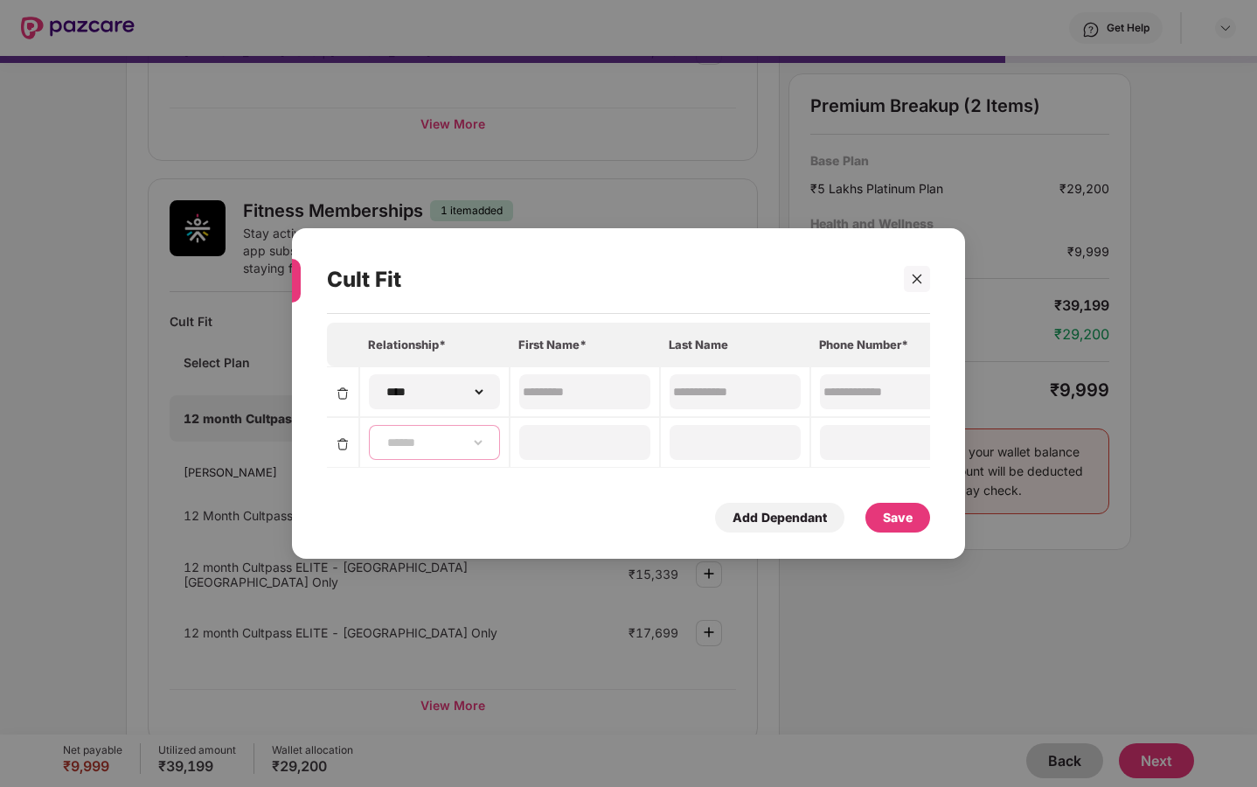
click at [435, 435] on select "**********" at bounding box center [434, 442] width 101 height 14
click at [337, 445] on img at bounding box center [343, 444] width 14 height 14
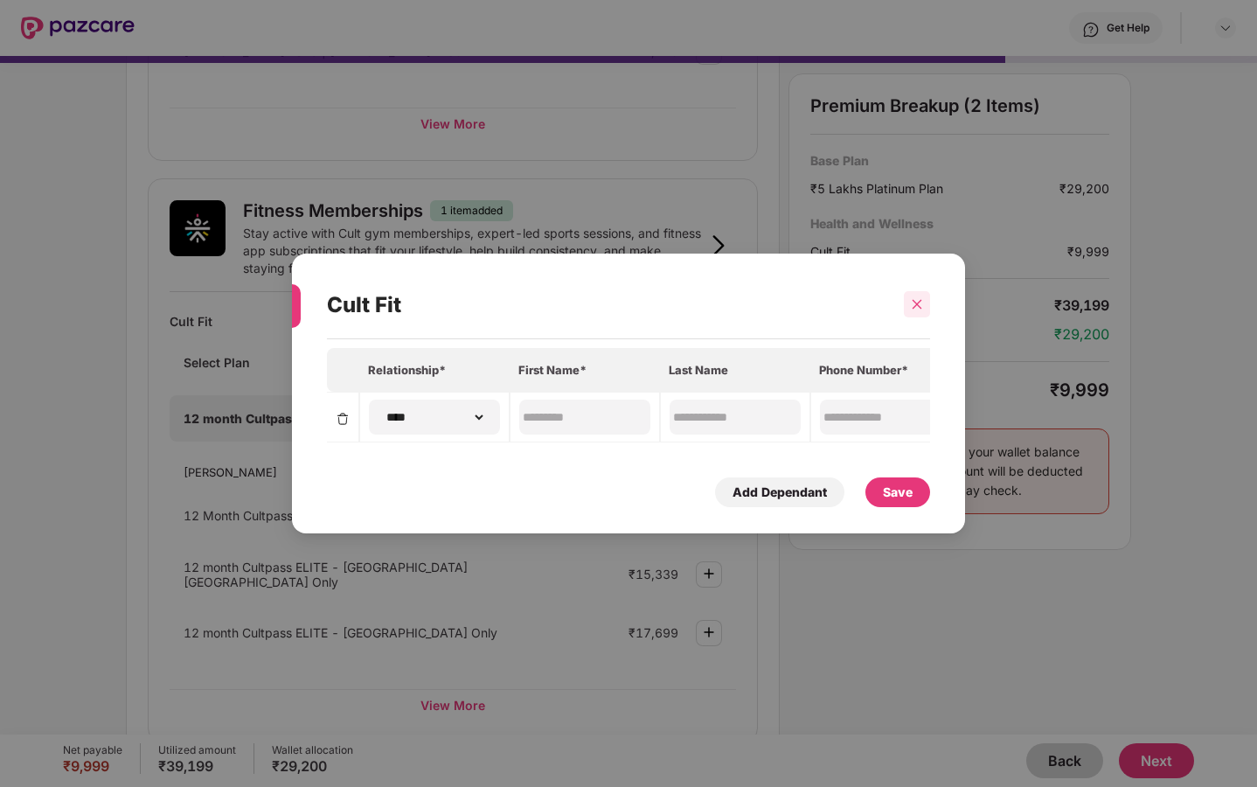
click at [917, 302] on icon "close" at bounding box center [917, 304] width 12 height 12
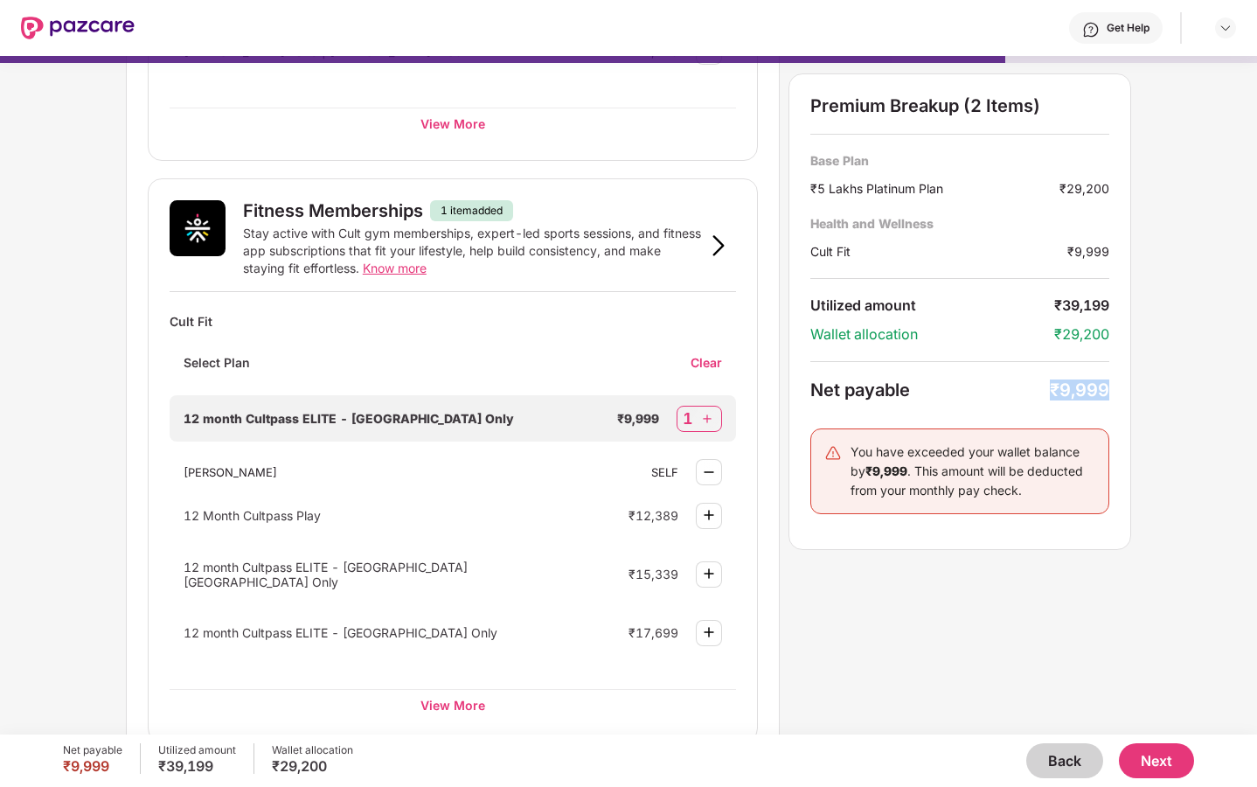
drag, startPoint x: 1113, startPoint y: 389, endPoint x: 1034, endPoint y: 387, distance: 79.6
click at [1004, 387] on div "Premium Breakup (2 Items) Base Plan ₹5 Lakhs Platinum Plan ₹29,200 Health and W…" at bounding box center [959, 311] width 343 height 476
click at [1004, 387] on div "Net payable" at bounding box center [929, 389] width 239 height 21
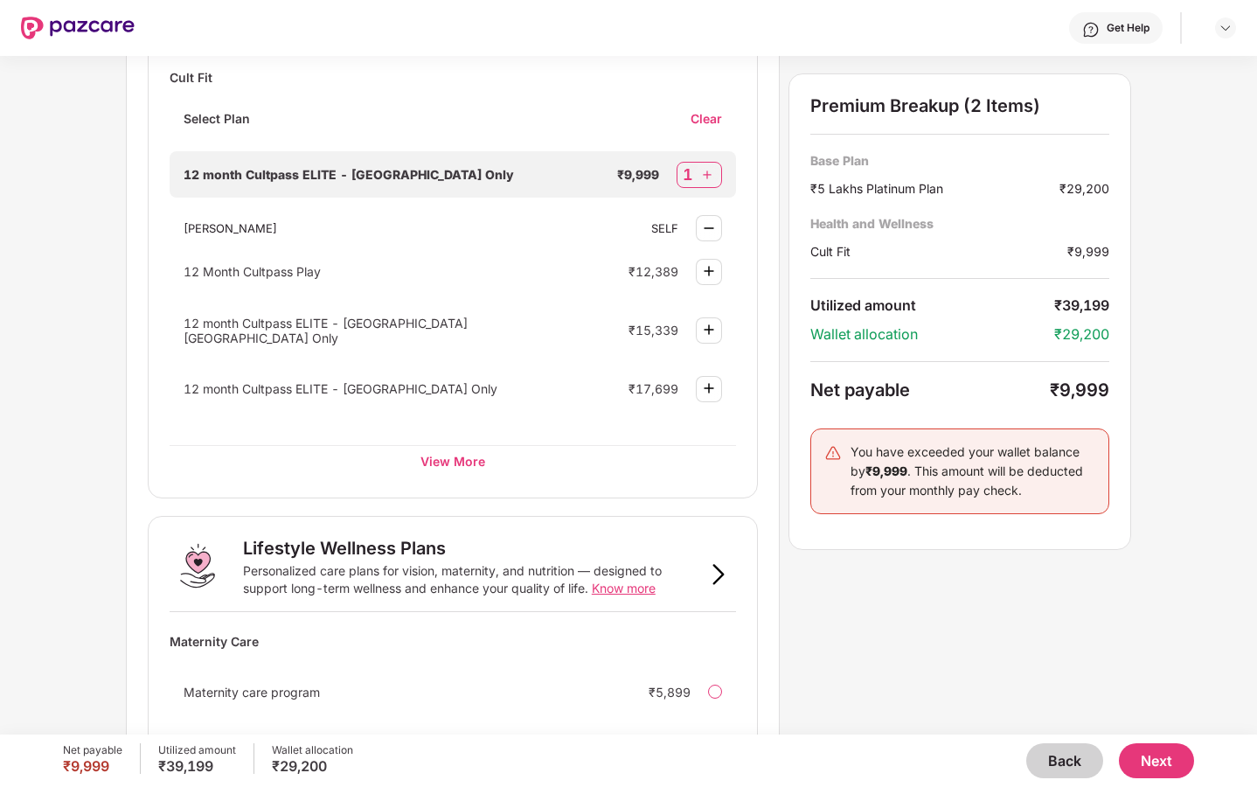
scroll to position [763, 0]
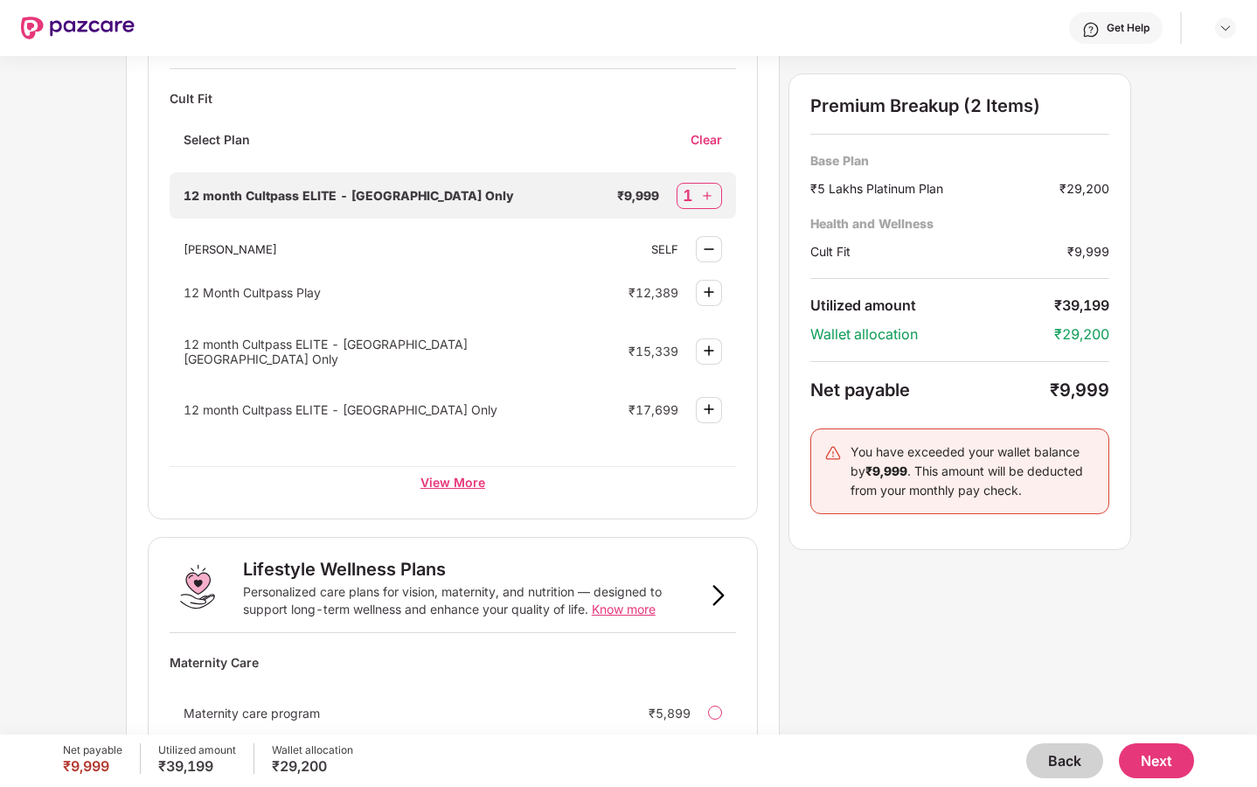
click at [457, 482] on div "View More" at bounding box center [453, 481] width 566 height 31
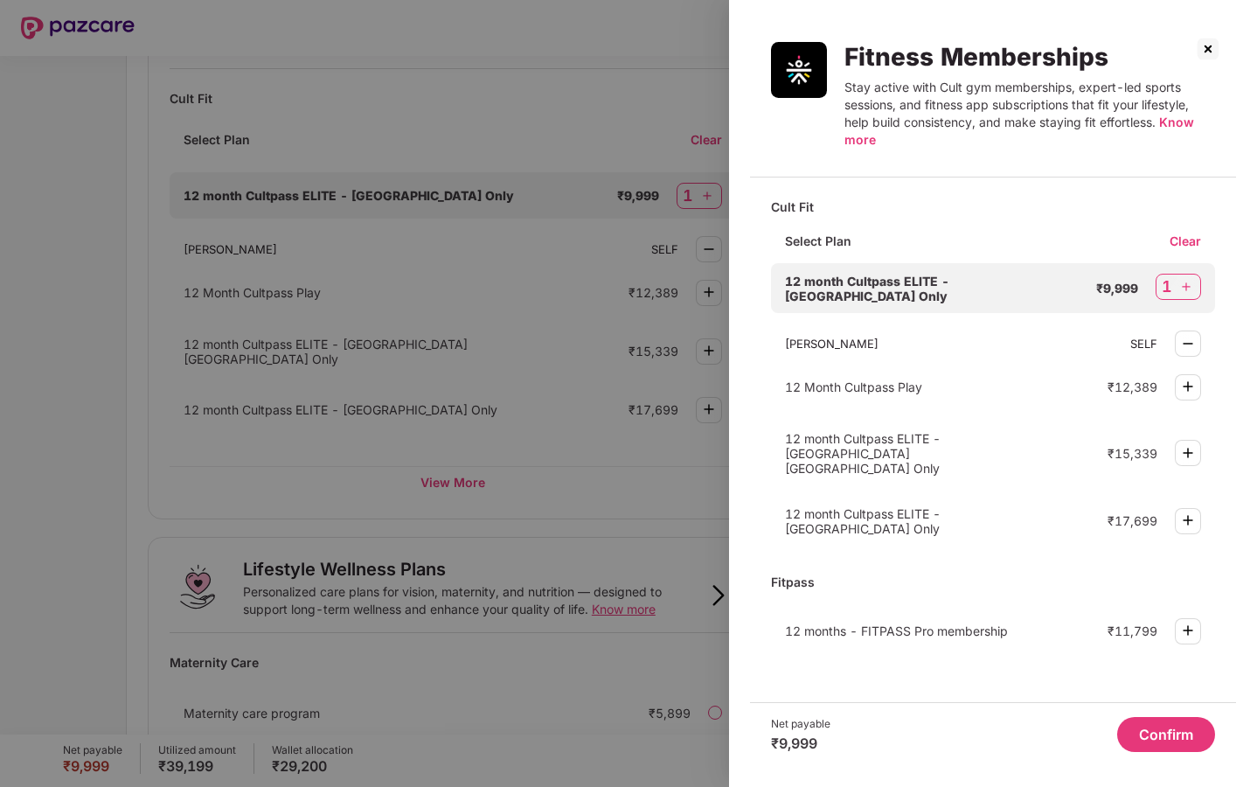
click at [677, 516] on div at bounding box center [628, 393] width 1257 height 787
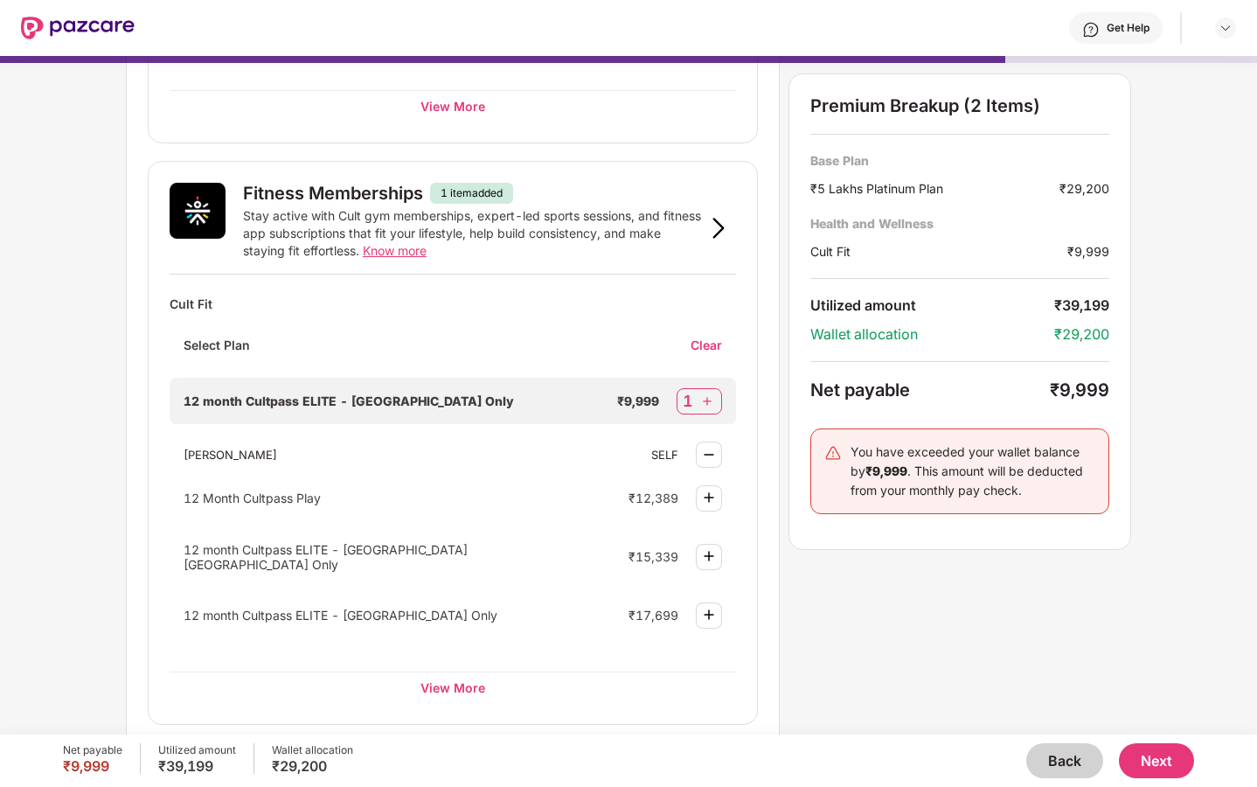
scroll to position [553, 0]
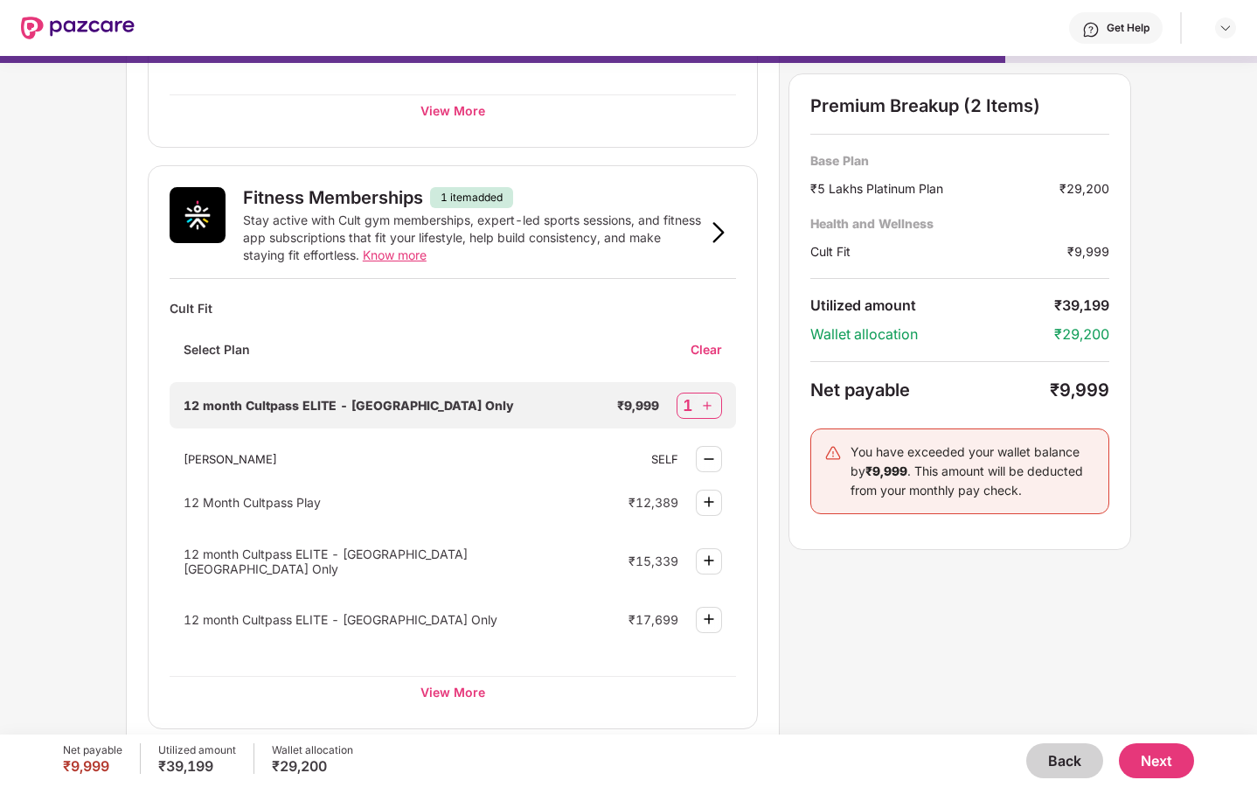
click at [316, 406] on span "12 month Cultpass ELITE - [GEOGRAPHIC_DATA] Only" at bounding box center [349, 405] width 330 height 15
copy span "ELITE"
click at [482, 425] on div "12 month Cultpass ELITE - [GEOGRAPHIC_DATA] Only ₹9,999 1" at bounding box center [453, 405] width 566 height 46
click at [320, 404] on span "12 month Cultpass ELITE - [GEOGRAPHIC_DATA] Only" at bounding box center [349, 405] width 330 height 15
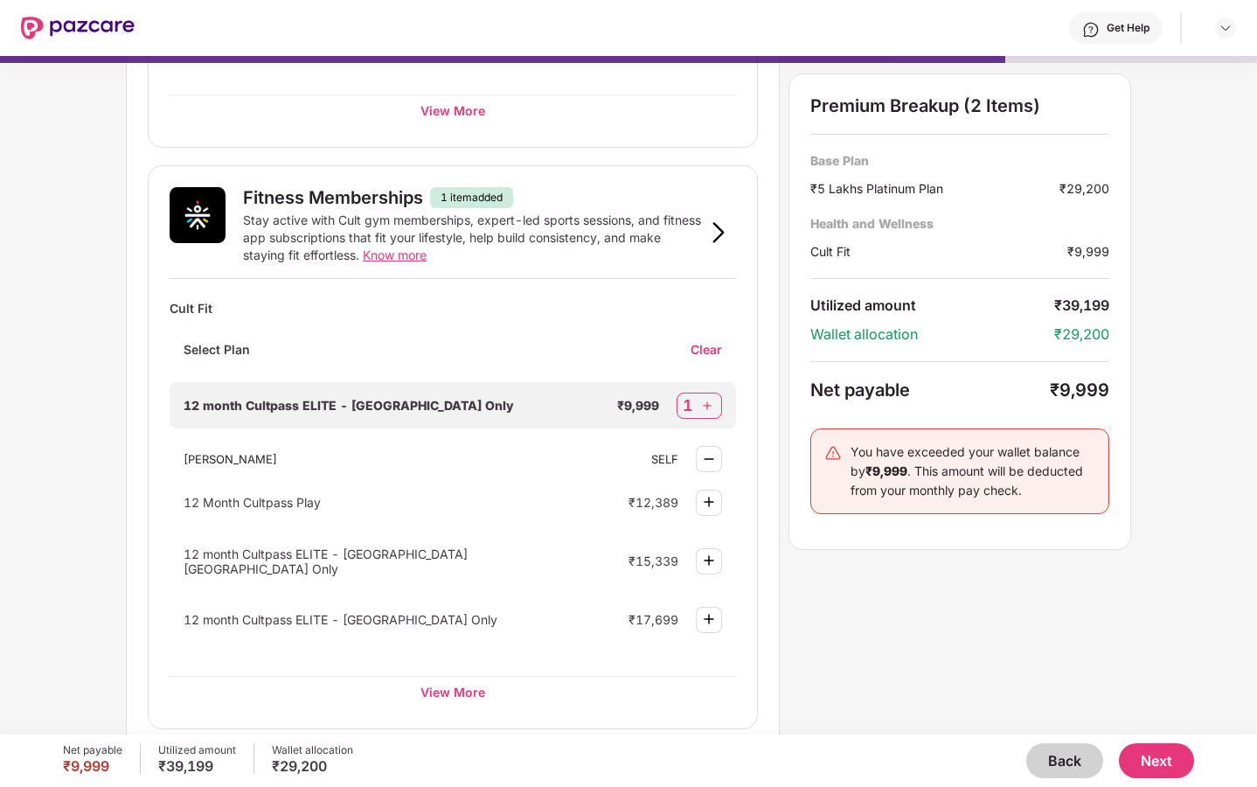
click at [944, 609] on div "Preventive Health Checks Full-body checkups and diagnostics designed to catch h…" at bounding box center [628, 380] width 1005 height 1640
click at [1004, 530] on div "Premium Breakup (2 Items) Base Plan ₹5 Lakhs Platinum Plan ₹29,200 Health and W…" at bounding box center [959, 311] width 343 height 476
